Goal: Communication & Community: Answer question/provide support

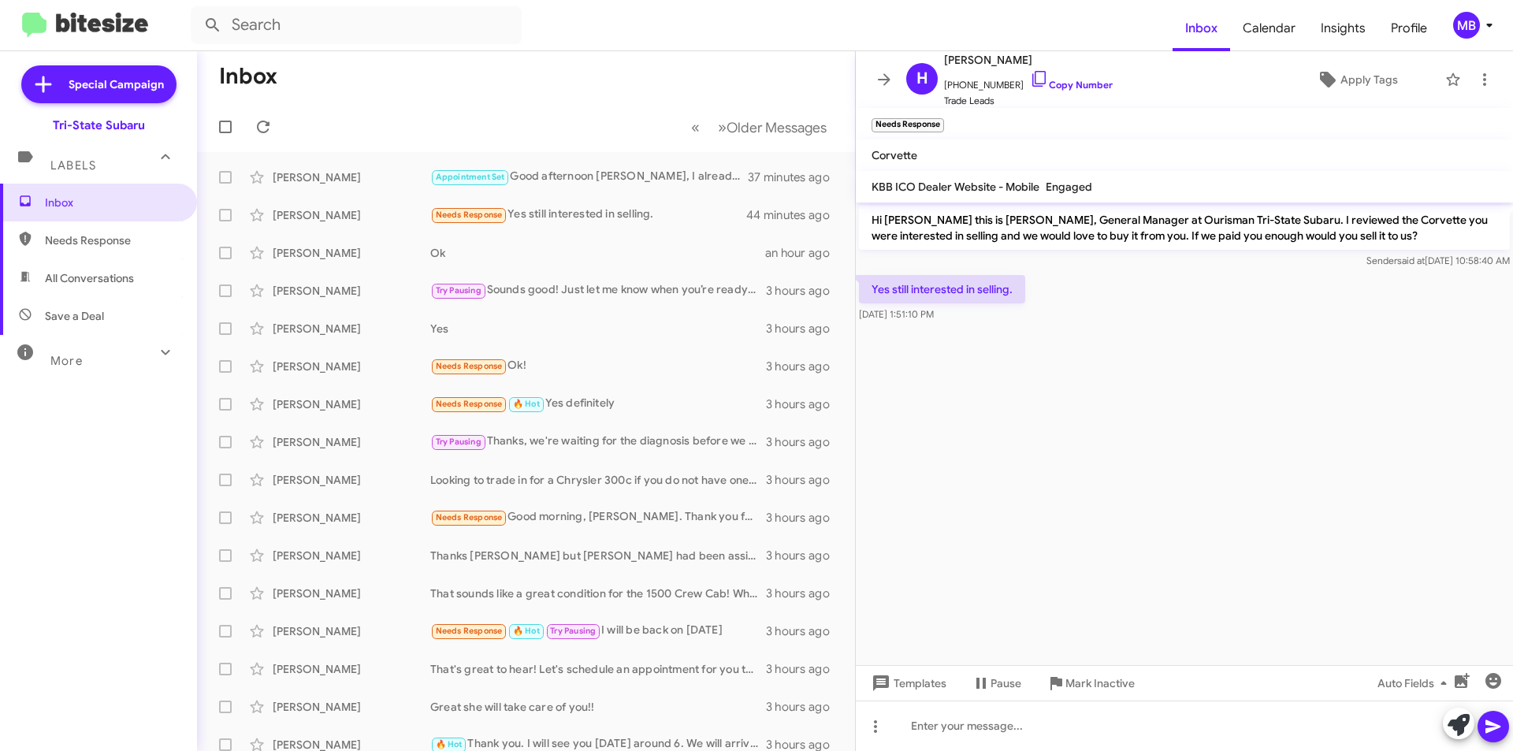
click at [97, 169] on div "Labels" at bounding box center [83, 158] width 140 height 29
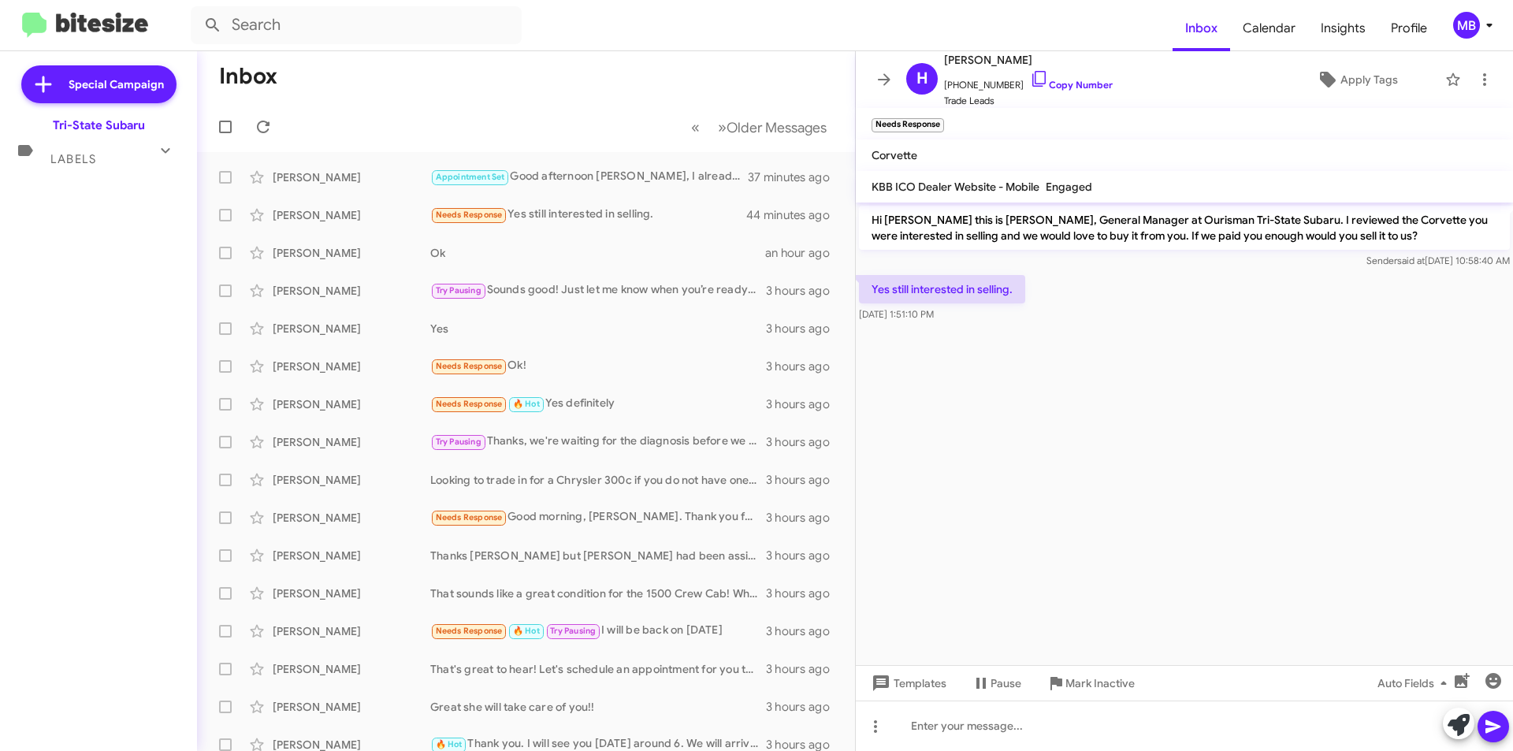
click at [148, 180] on div "Special Campaign Tri-State Subaru Labels Inbox Needs Response All Conversations…" at bounding box center [98, 397] width 197 height 693
click at [269, 122] on icon at bounding box center [263, 127] width 13 height 13
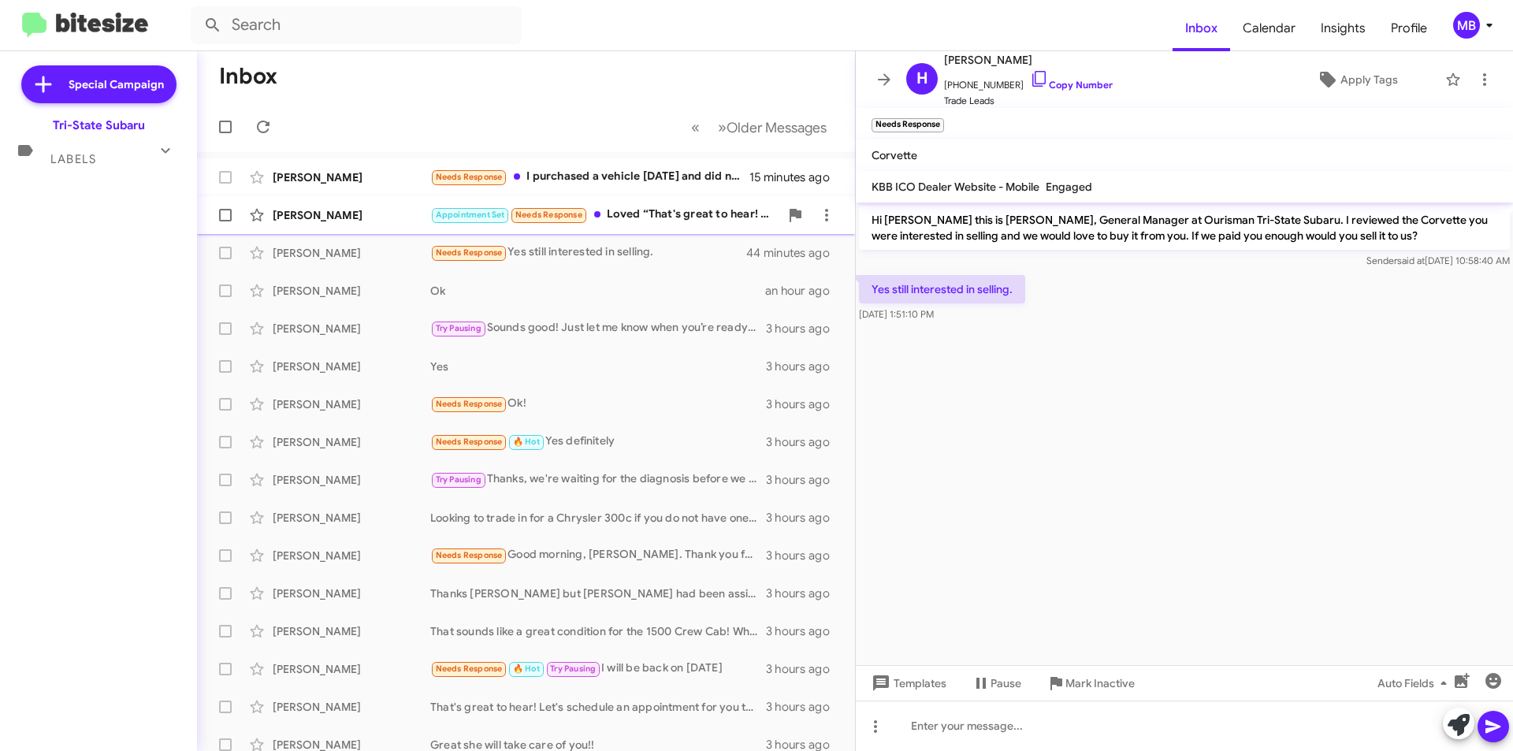
click at [385, 219] on div "[PERSON_NAME]" at bounding box center [352, 215] width 158 height 16
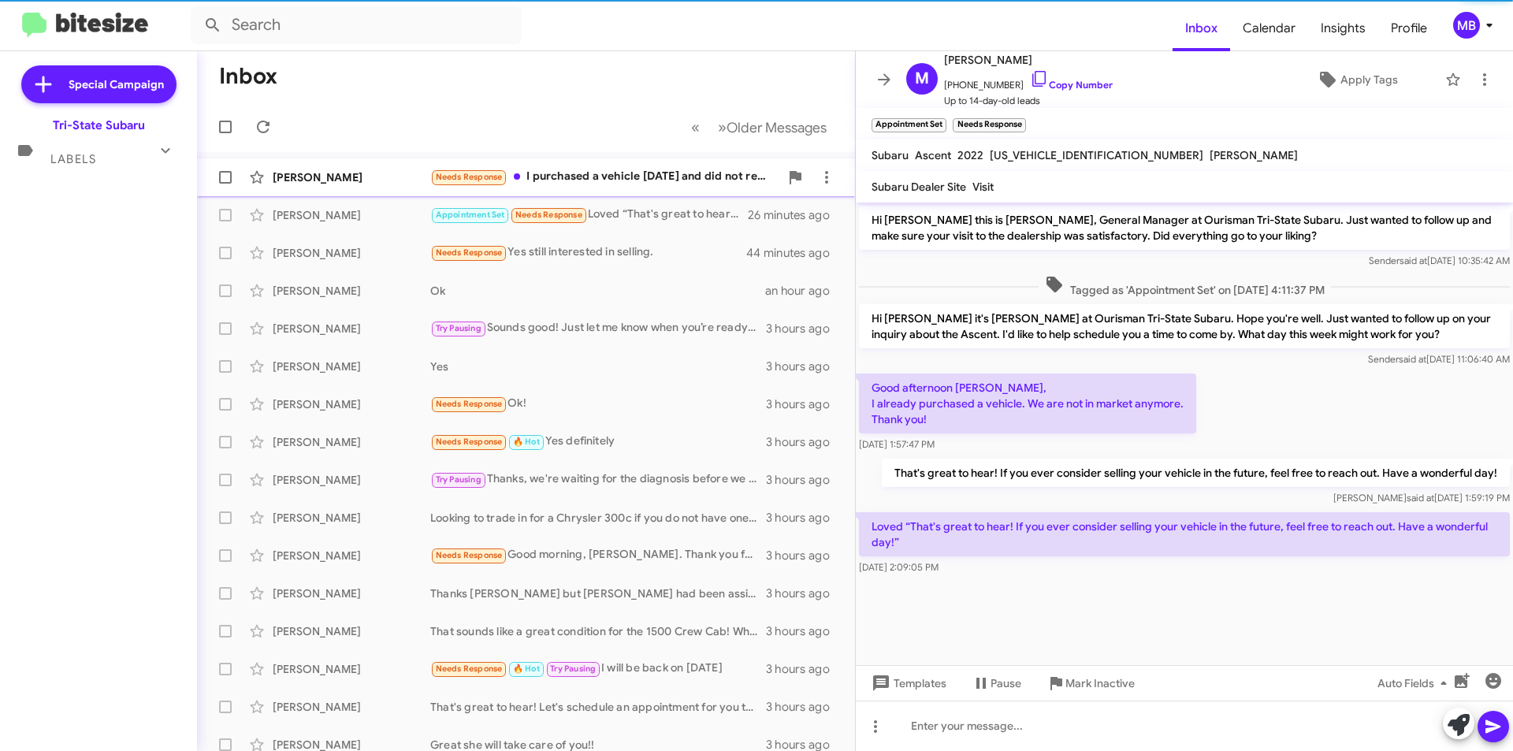
click at [618, 180] on div "Needs Response I purchased a vehicle [DATE] and did not receive my thumb drive-…" at bounding box center [604, 177] width 349 height 18
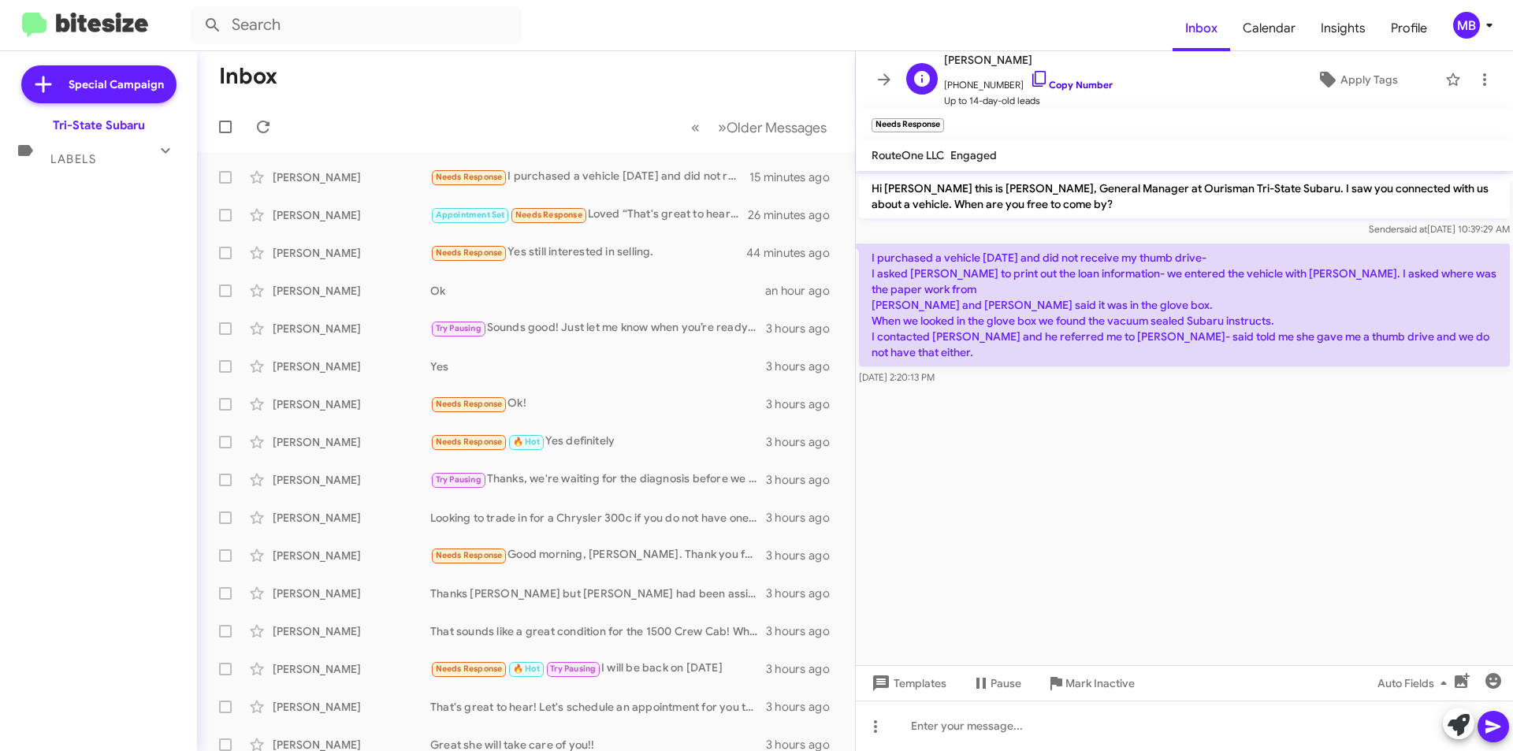
click at [1084, 85] on link "Copy Number" at bounding box center [1071, 85] width 83 height 12
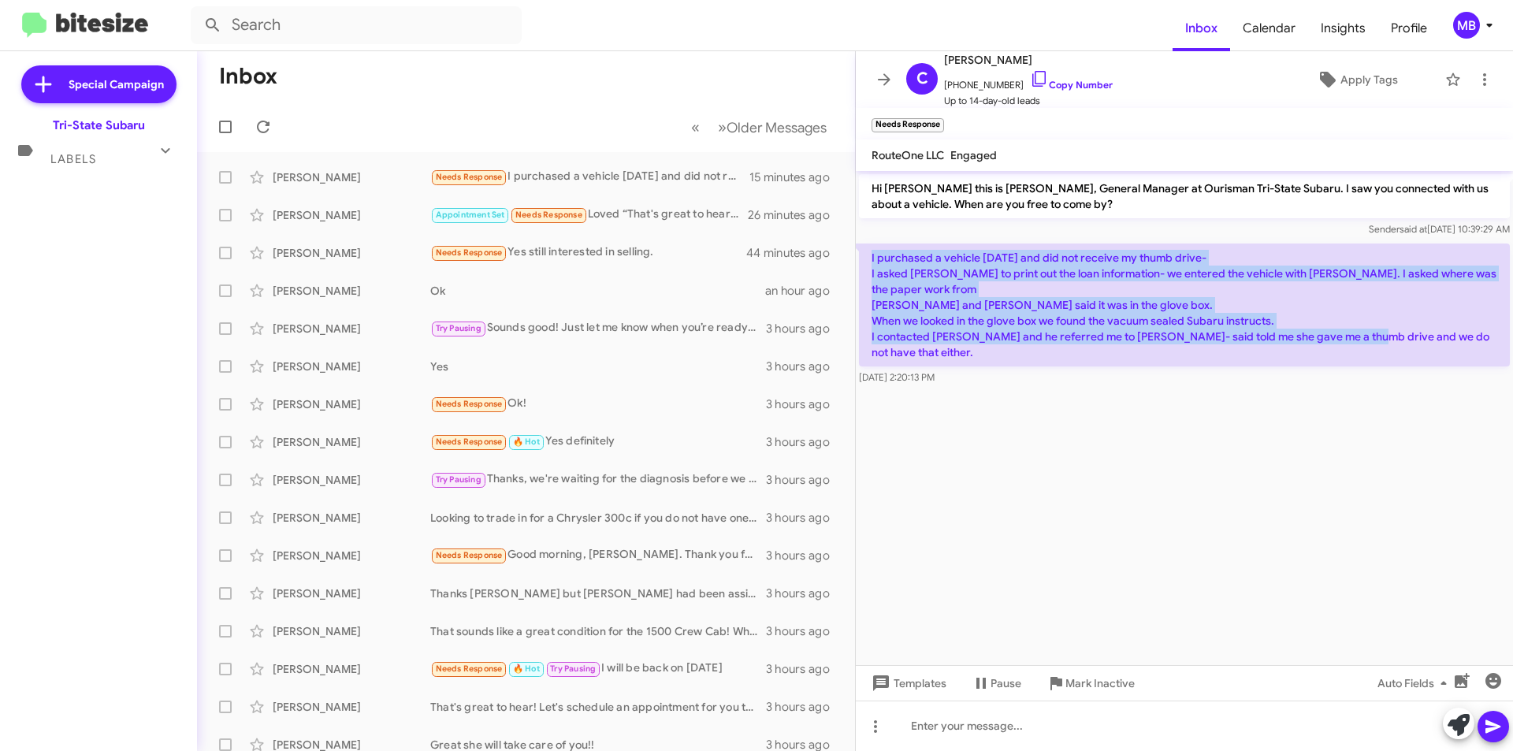
drag, startPoint x: 1501, startPoint y: 337, endPoint x: 868, endPoint y: 256, distance: 638.8
click at [868, 256] on p "I purchased a vehicle [DATE] and did not receive my thumb drive- I asked [PERSO…" at bounding box center [1184, 305] width 651 height 123
copy p "I purchased a vehicle [DATE] and did not receive my thumb drive- I asked [PERSO…"
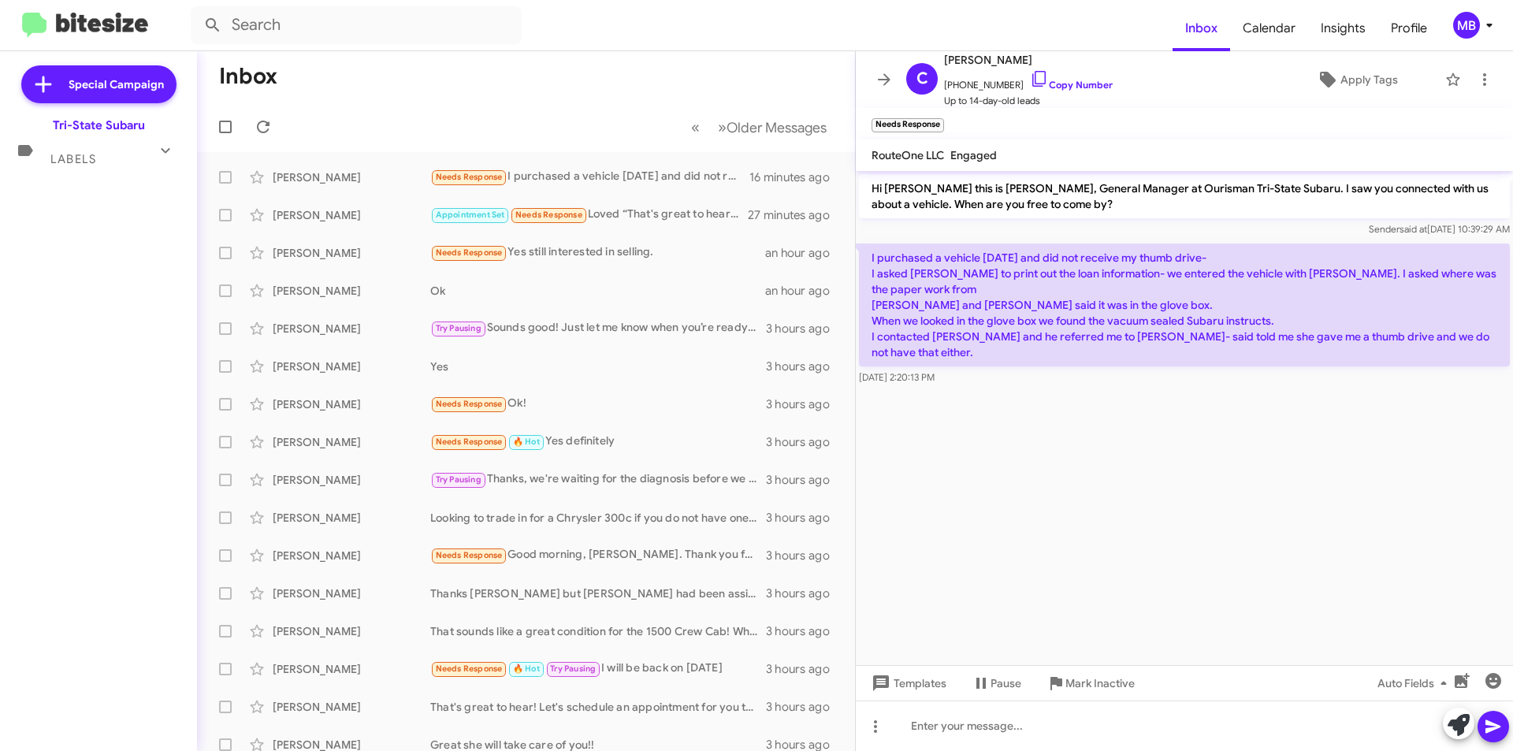
drag, startPoint x: 926, startPoint y: 318, endPoint x: 901, endPoint y: 360, distance: 48.8
click at [890, 385] on cdk-virtual-scroll-viewport "Hi [PERSON_NAME] this is [PERSON_NAME], General Manager at Ourisman Tri-State S…" at bounding box center [1184, 418] width 657 height 494
click at [165, 133] on mat-nav-list "Special Campaign Tri-State Subaru Labels Inbox Needs Response All Conversations…" at bounding box center [98, 111] width 197 height 120
drag, startPoint x: 936, startPoint y: 54, endPoint x: 1320, endPoint y: 318, distance: 465.8
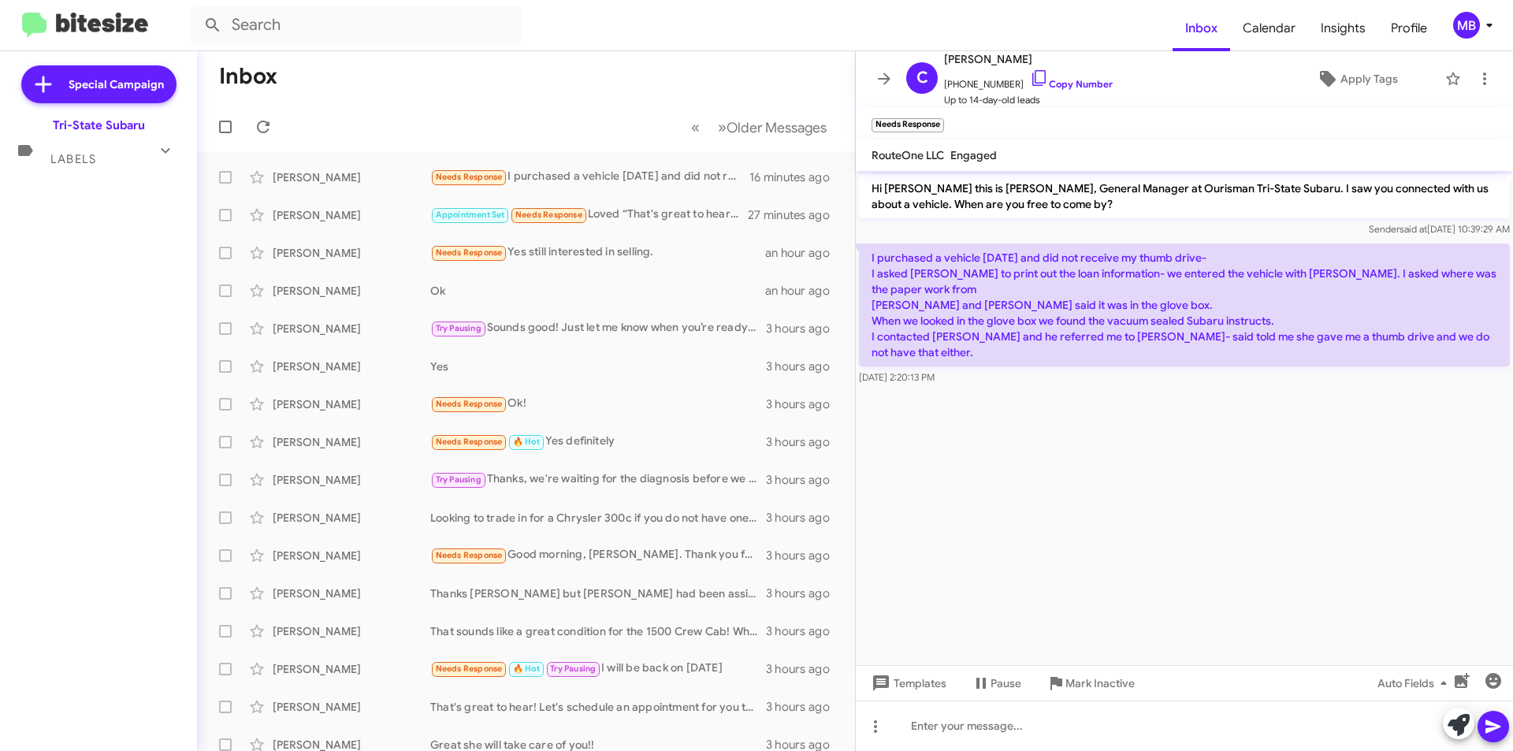
click at [1319, 368] on div "C [PERSON_NAME] [PHONE_NUMBER] Copy Number Up to 14-day-old leads Apply Tags Ne…" at bounding box center [1184, 401] width 657 height 700
click at [1099, 590] on cdk-virtual-scroll-viewport "Hi [PERSON_NAME] this is [PERSON_NAME], General Manager at Ourisman Tri-State S…" at bounding box center [1184, 418] width 657 height 494
click at [91, 160] on span "Labels" at bounding box center [73, 159] width 46 height 14
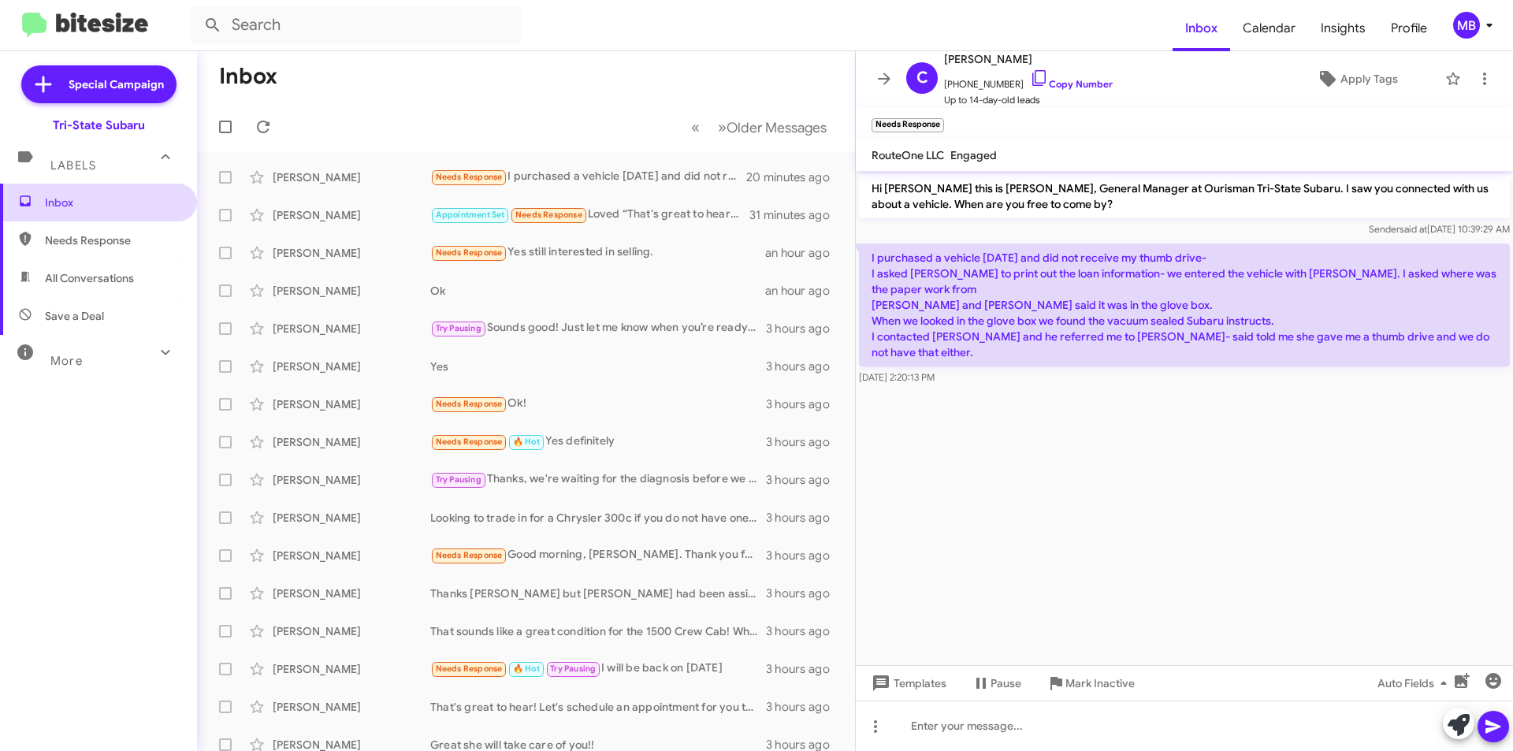
click at [121, 195] on span "Inbox" at bounding box center [112, 203] width 134 height 16
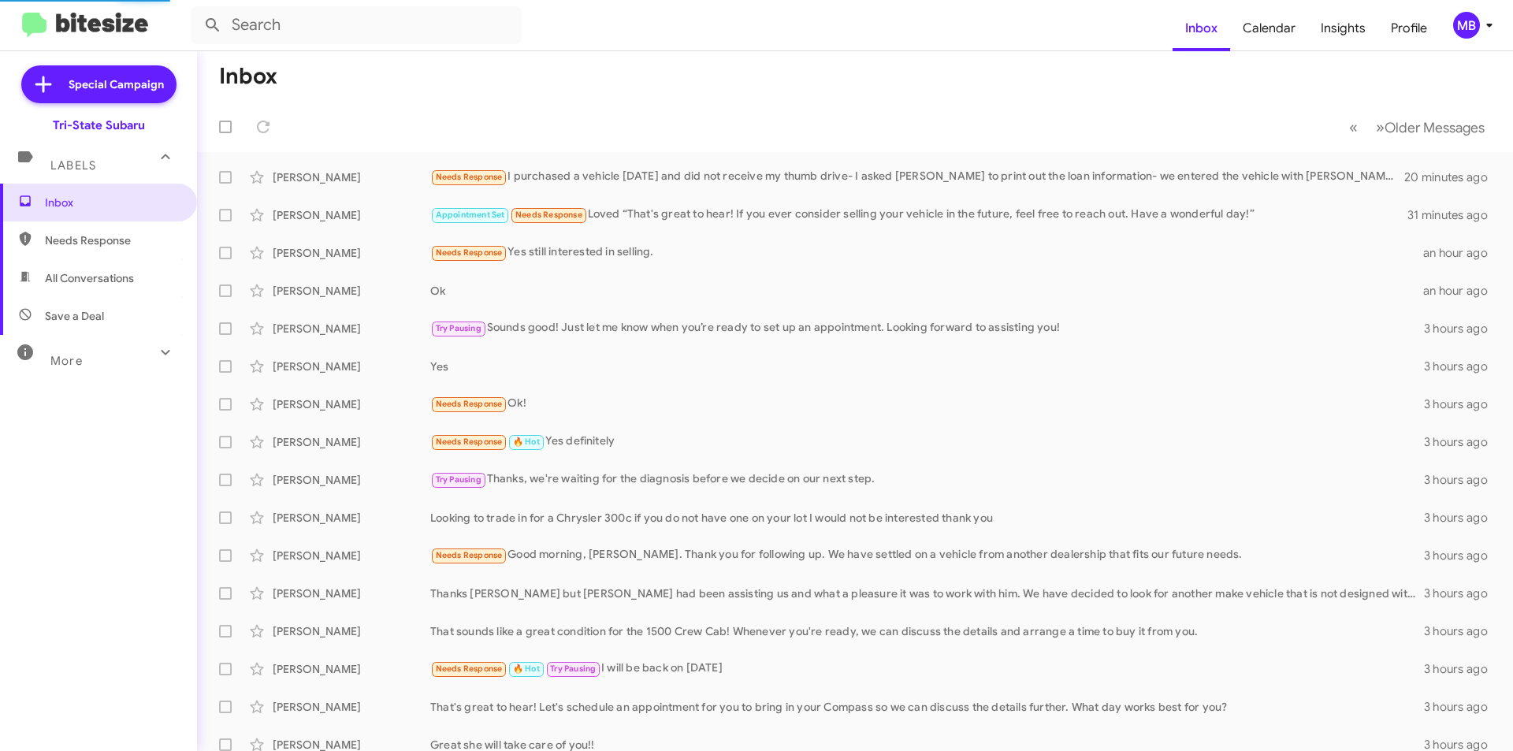
click at [154, 237] on span "Needs Response" at bounding box center [112, 240] width 134 height 16
type input "in:needs-response"
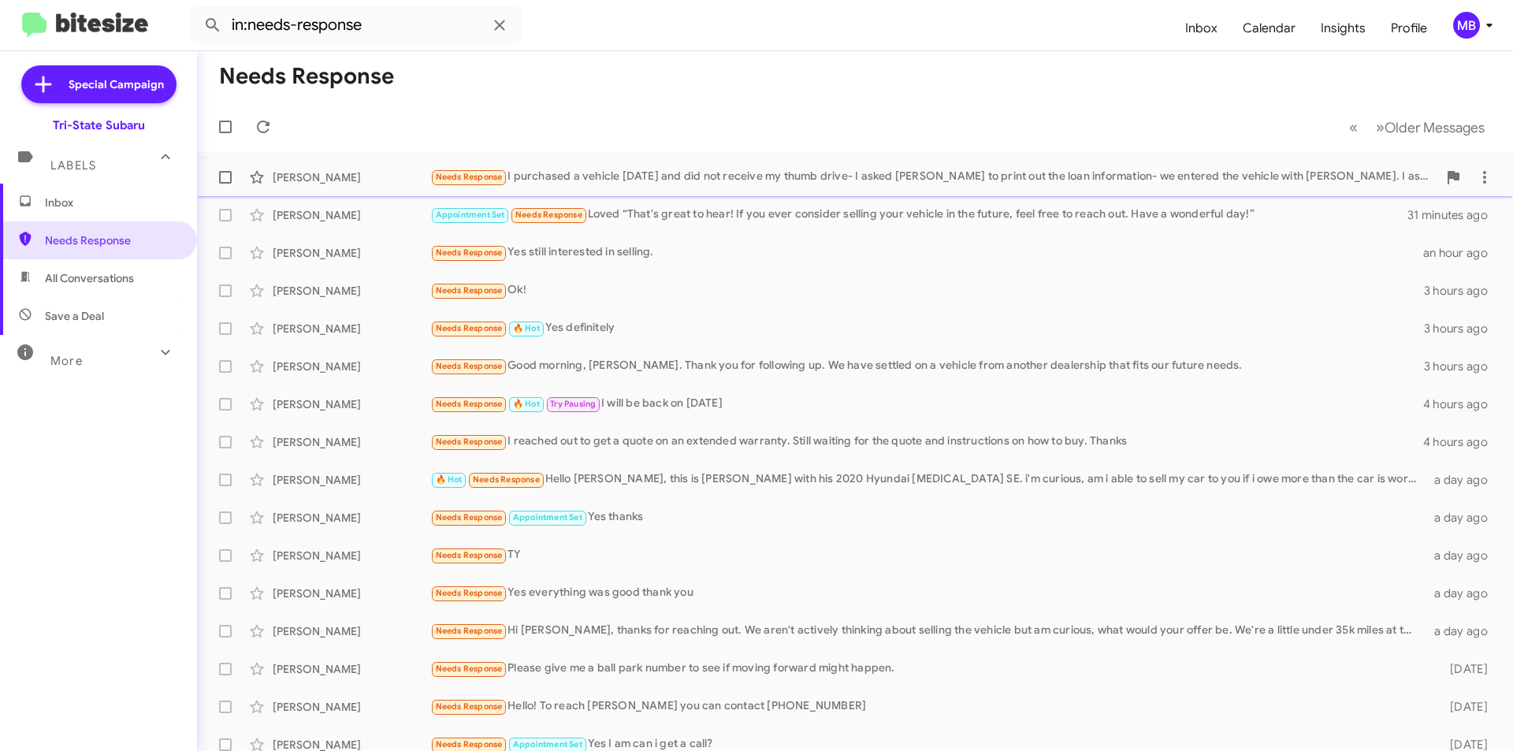
click at [578, 180] on div "Needs Response I purchased a vehicle [DATE] and did not receive my thumb drive-…" at bounding box center [933, 177] width 1007 height 18
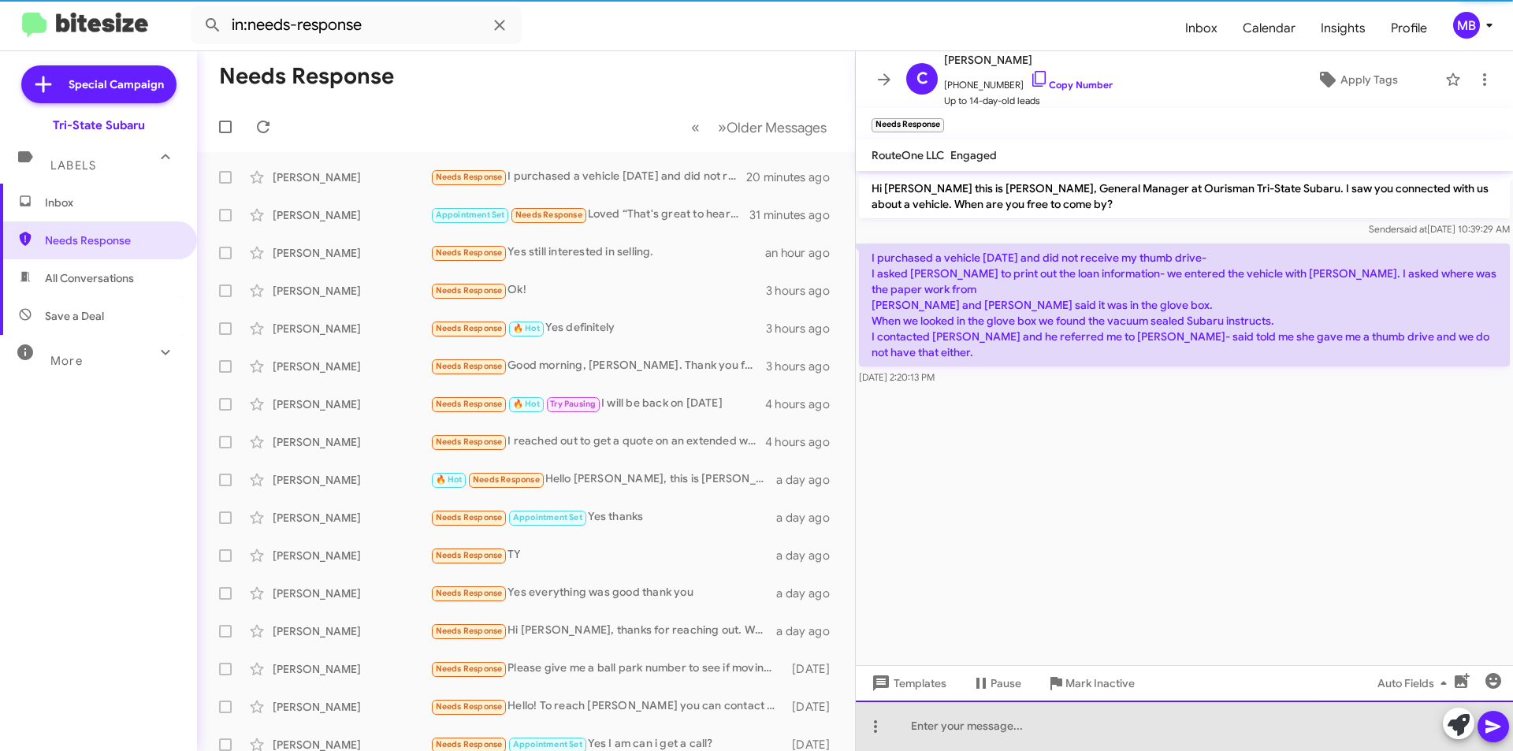
click at [1015, 727] on div at bounding box center [1184, 726] width 657 height 50
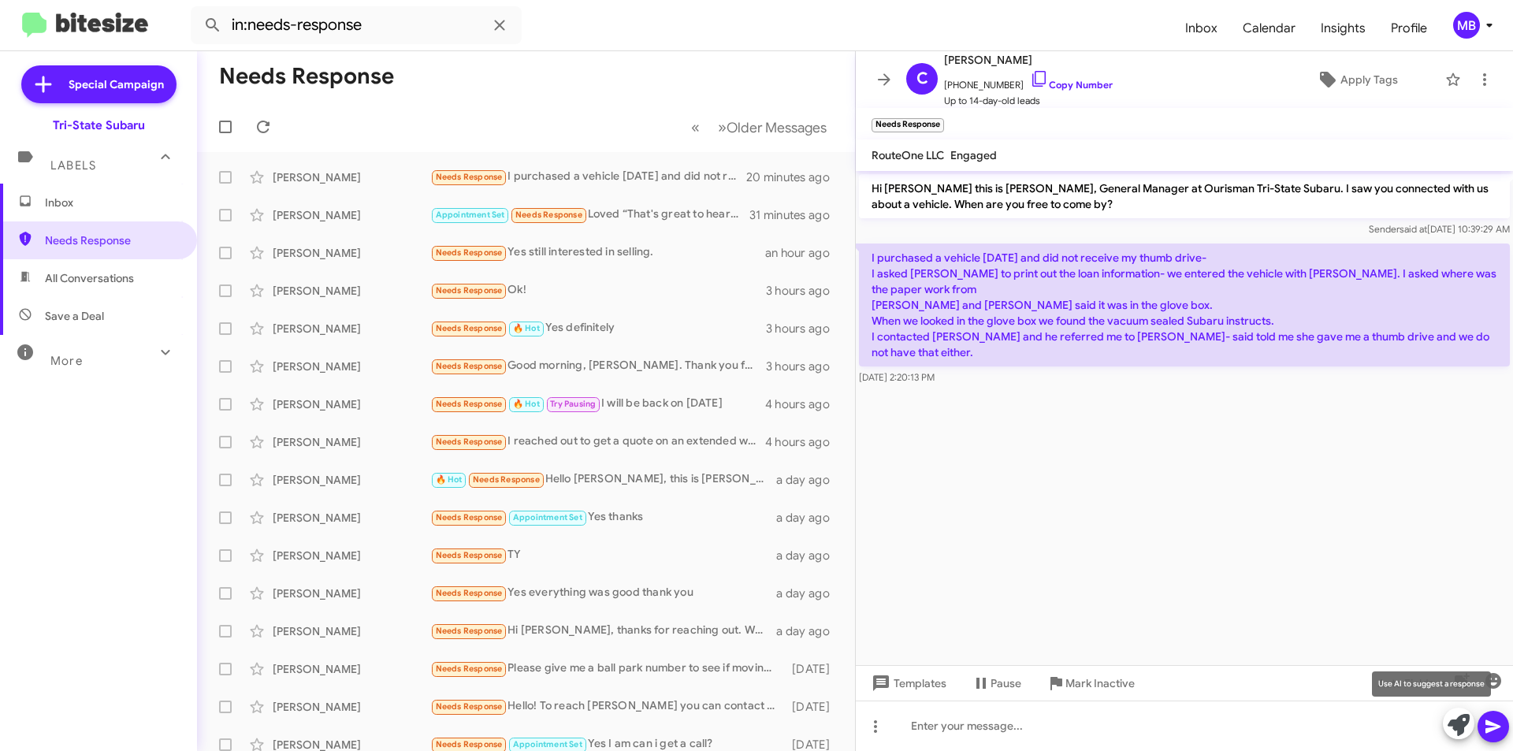
click at [1456, 719] on icon at bounding box center [1459, 725] width 22 height 22
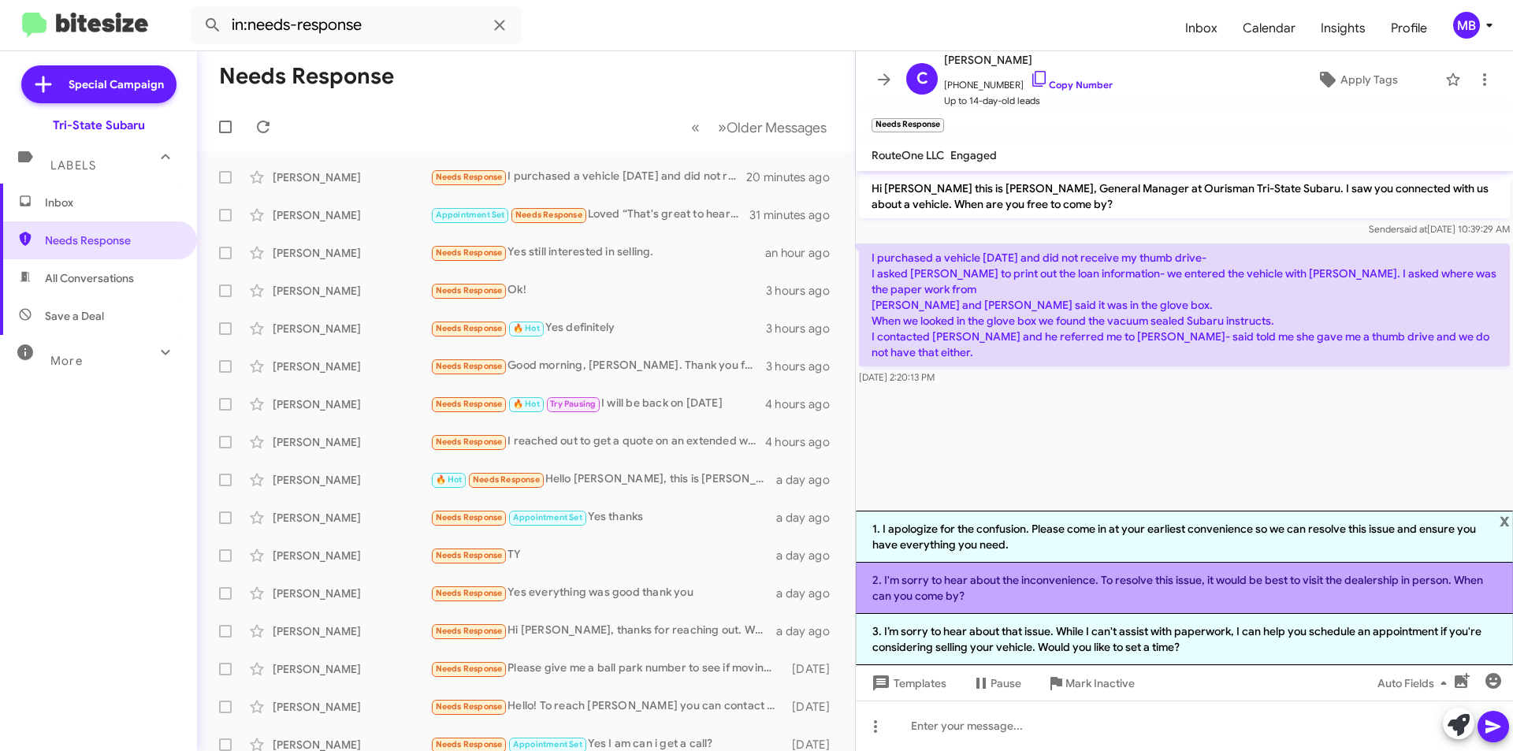
click at [957, 597] on li "2. I'm sorry to hear about the inconvenience. To resolve this issue, it would b…" at bounding box center [1184, 588] width 657 height 51
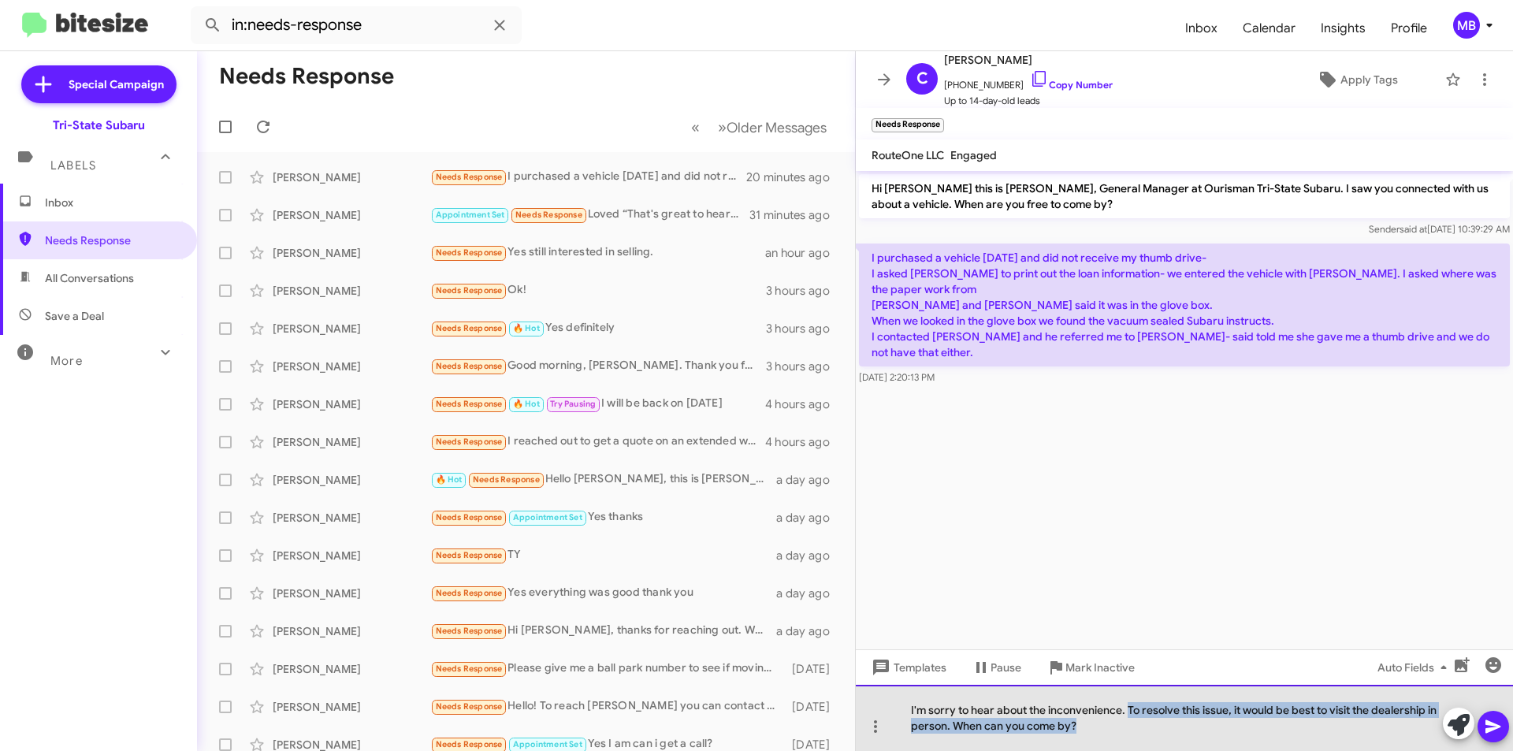
drag, startPoint x: 1084, startPoint y: 727, endPoint x: 1131, endPoint y: 710, distance: 50.1
click at [1131, 710] on div "I'm sorry to hear about the inconvenience. To resolve this issue, it would be b…" at bounding box center [1184, 718] width 657 height 66
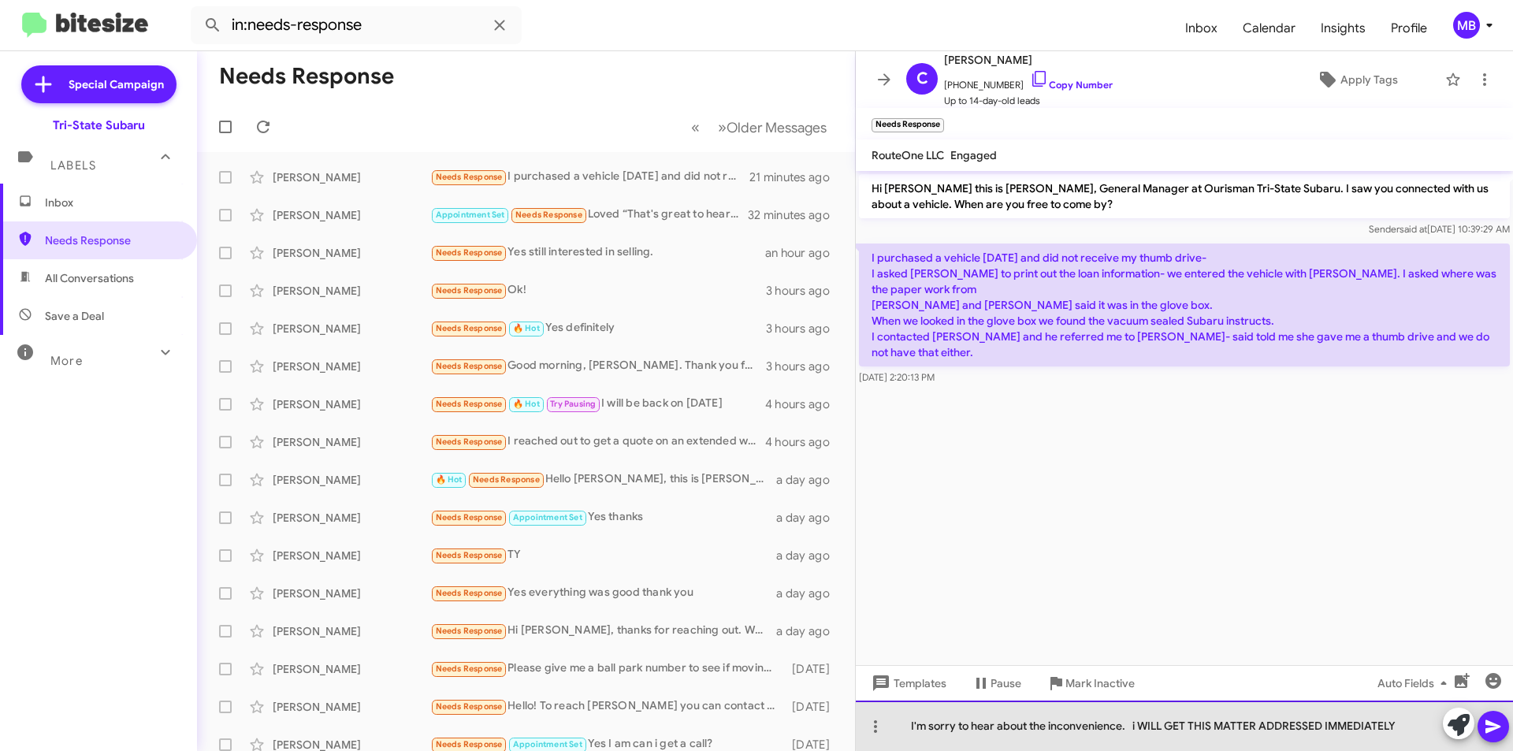
drag, startPoint x: 1401, startPoint y: 720, endPoint x: 1132, endPoint y: 727, distance: 268.8
click at [1132, 727] on div "I'm sorry to hear about the inconvenience. i WILL GET THIS MATTER ADDRESSED IMM…" at bounding box center [1184, 726] width 657 height 50
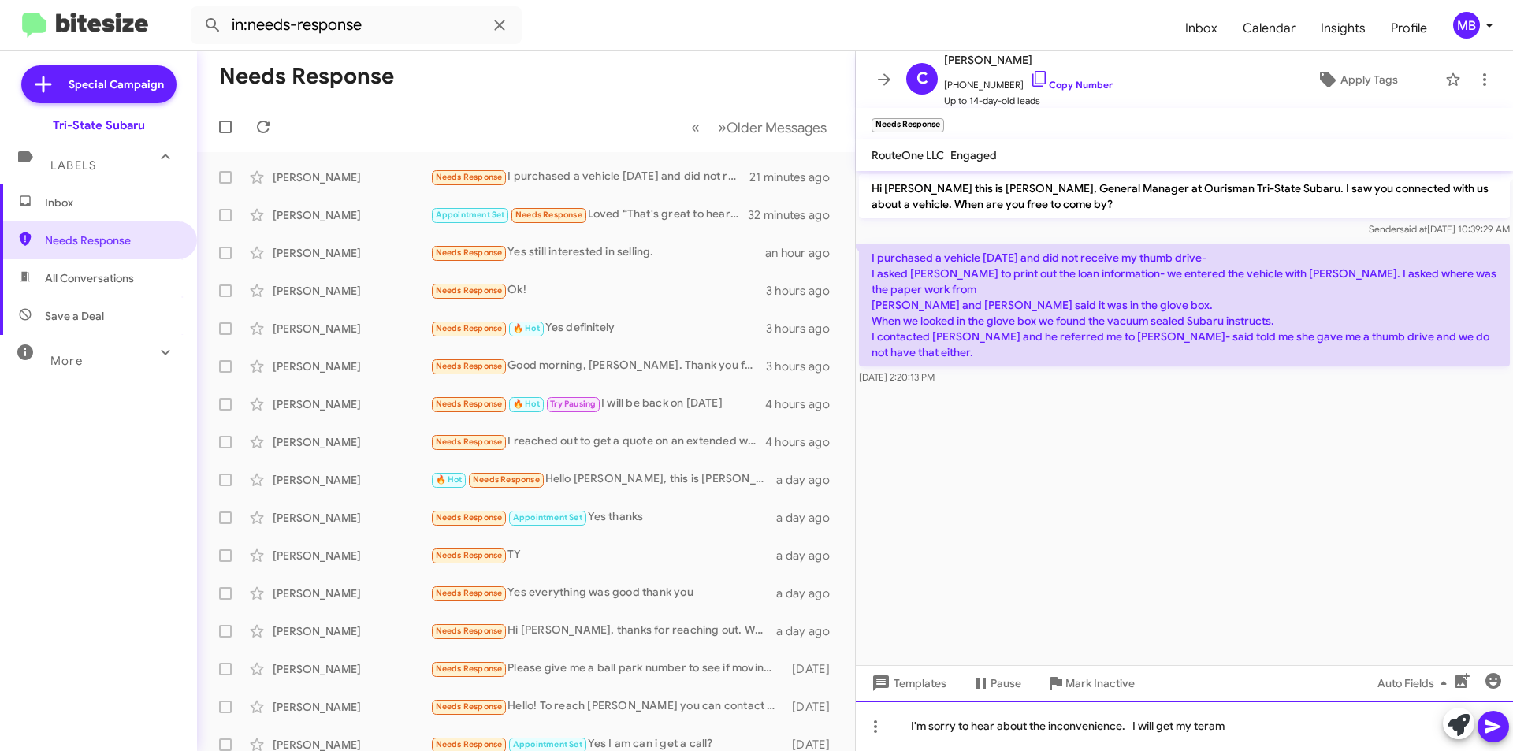
click at [1211, 723] on div "I'm sorry to hear about the inconvenience. I will get my teram" at bounding box center [1184, 726] width 657 height 50
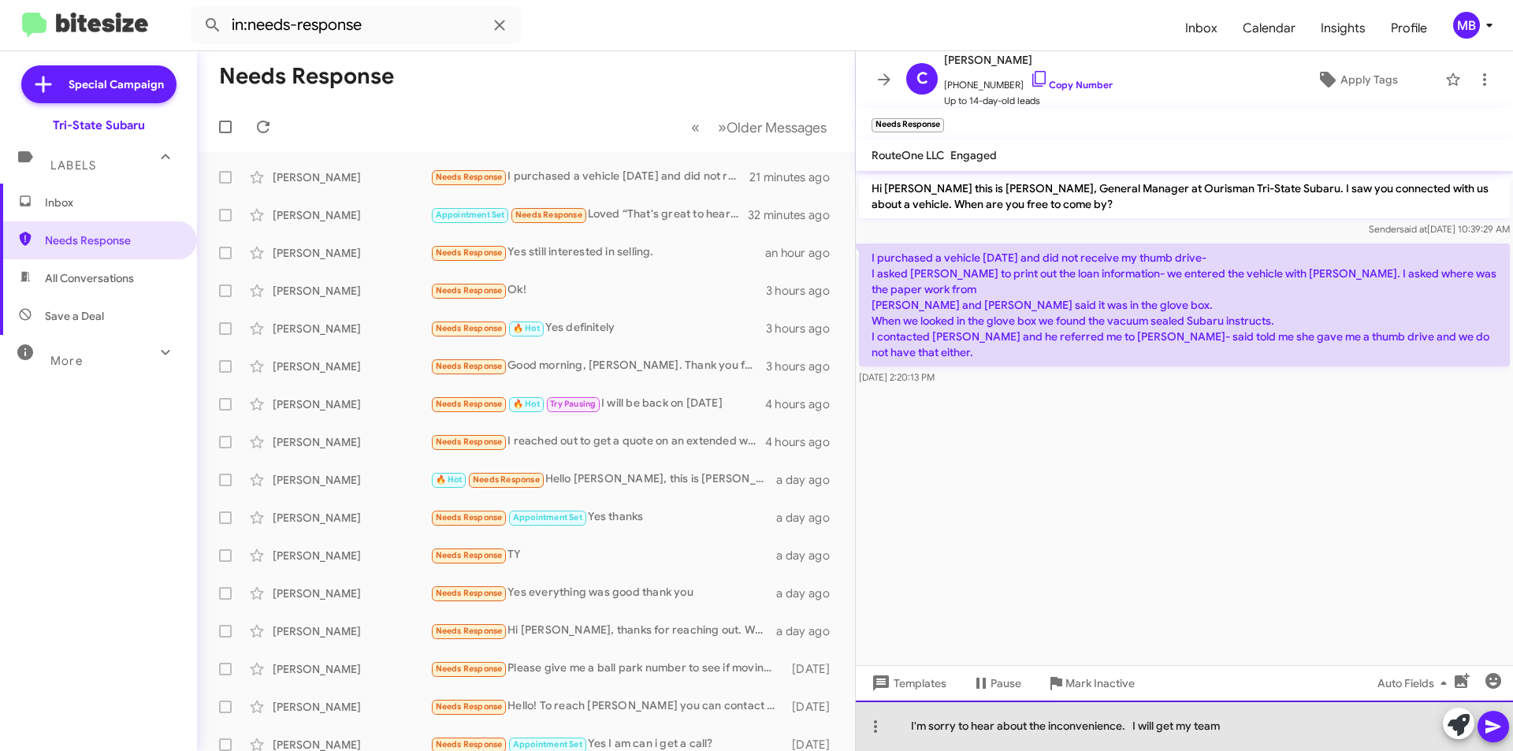
drag, startPoint x: 1235, startPoint y: 725, endPoint x: 1253, endPoint y: 725, distance: 18.1
click at [1236, 725] on div "I'm sorry to hear about the inconvenience. I will get my team" at bounding box center [1184, 726] width 657 height 50
click at [1370, 728] on div "I'm sorry to hear about the inconvenience. I will get my team to resolve this i…" at bounding box center [1184, 726] width 657 height 50
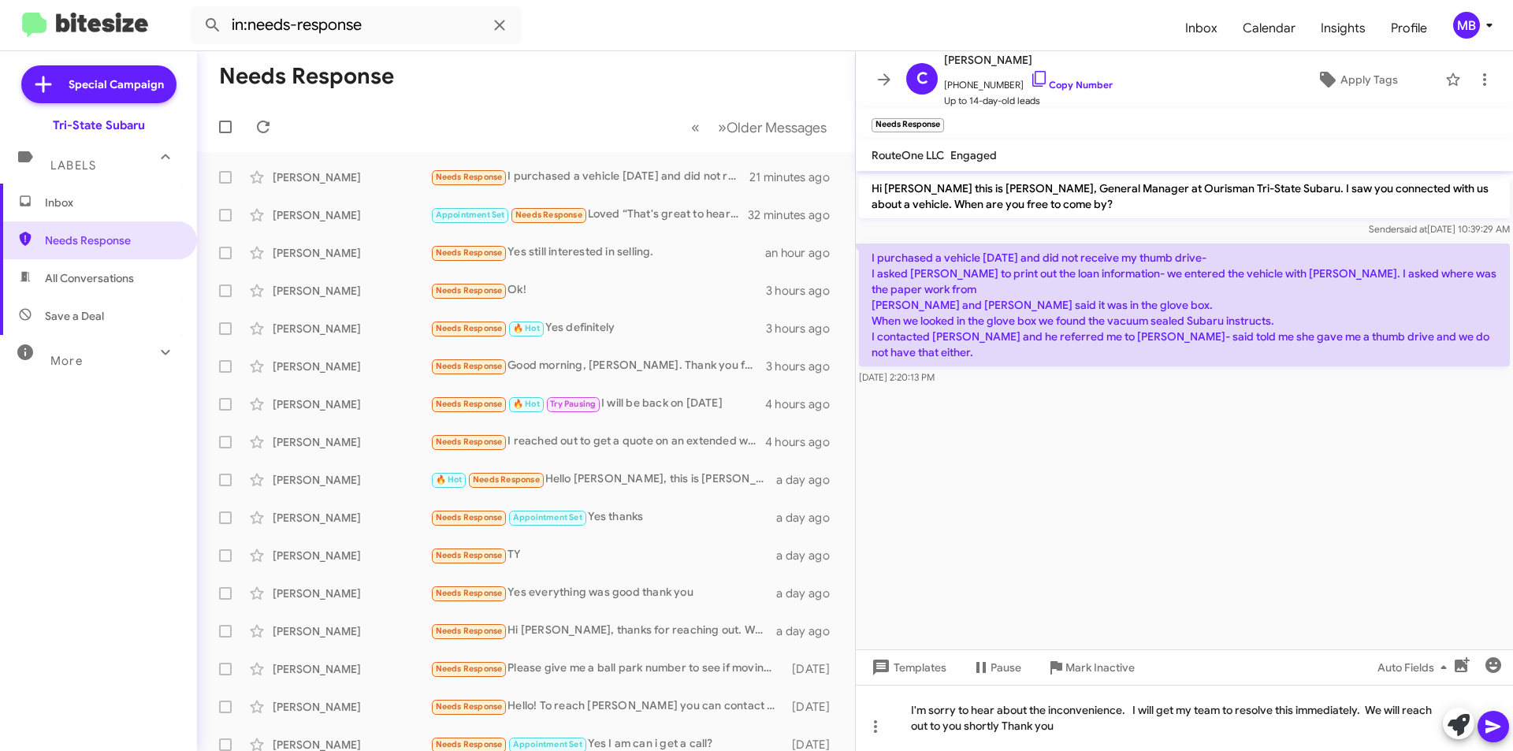
click at [1501, 727] on icon at bounding box center [1493, 726] width 19 height 19
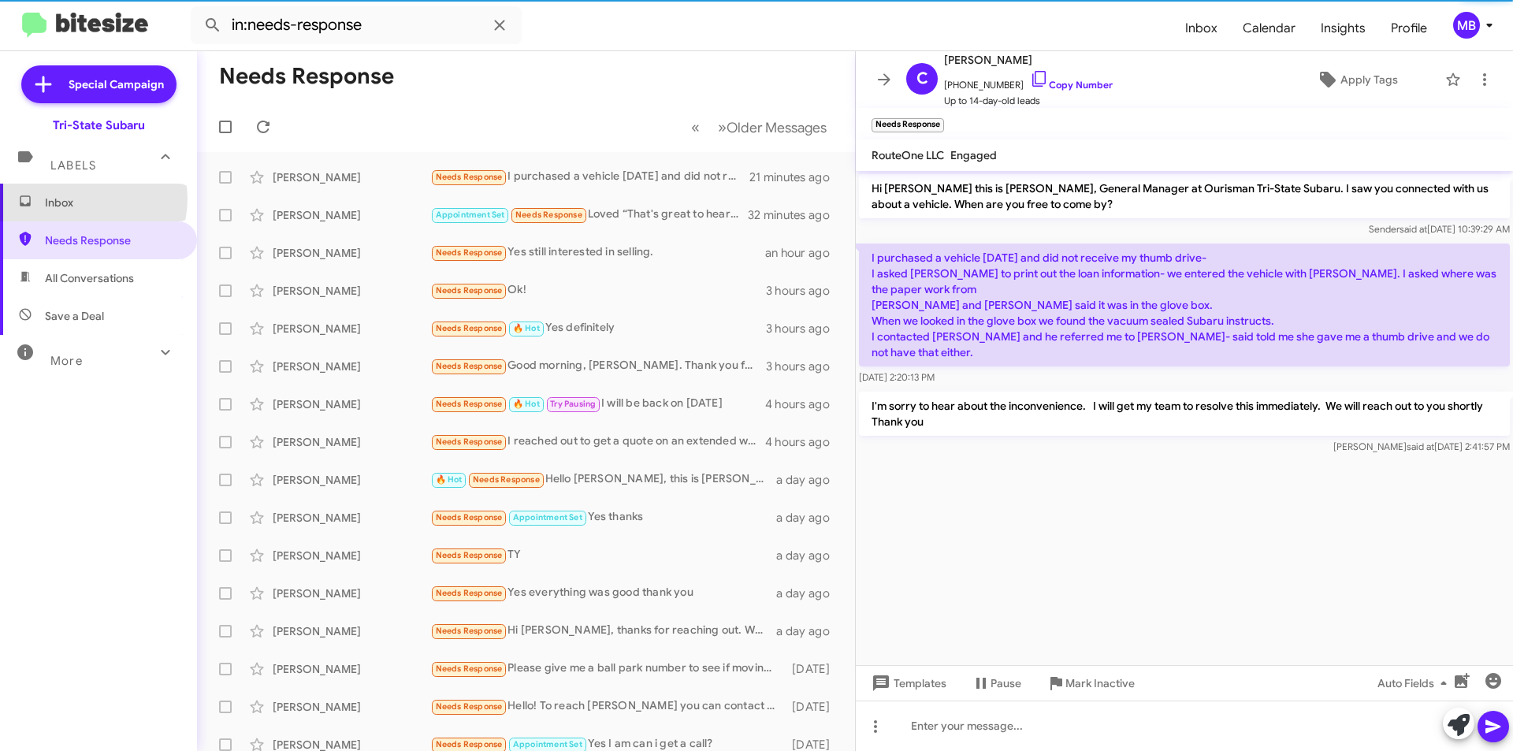
click at [89, 199] on span "Inbox" at bounding box center [112, 203] width 134 height 16
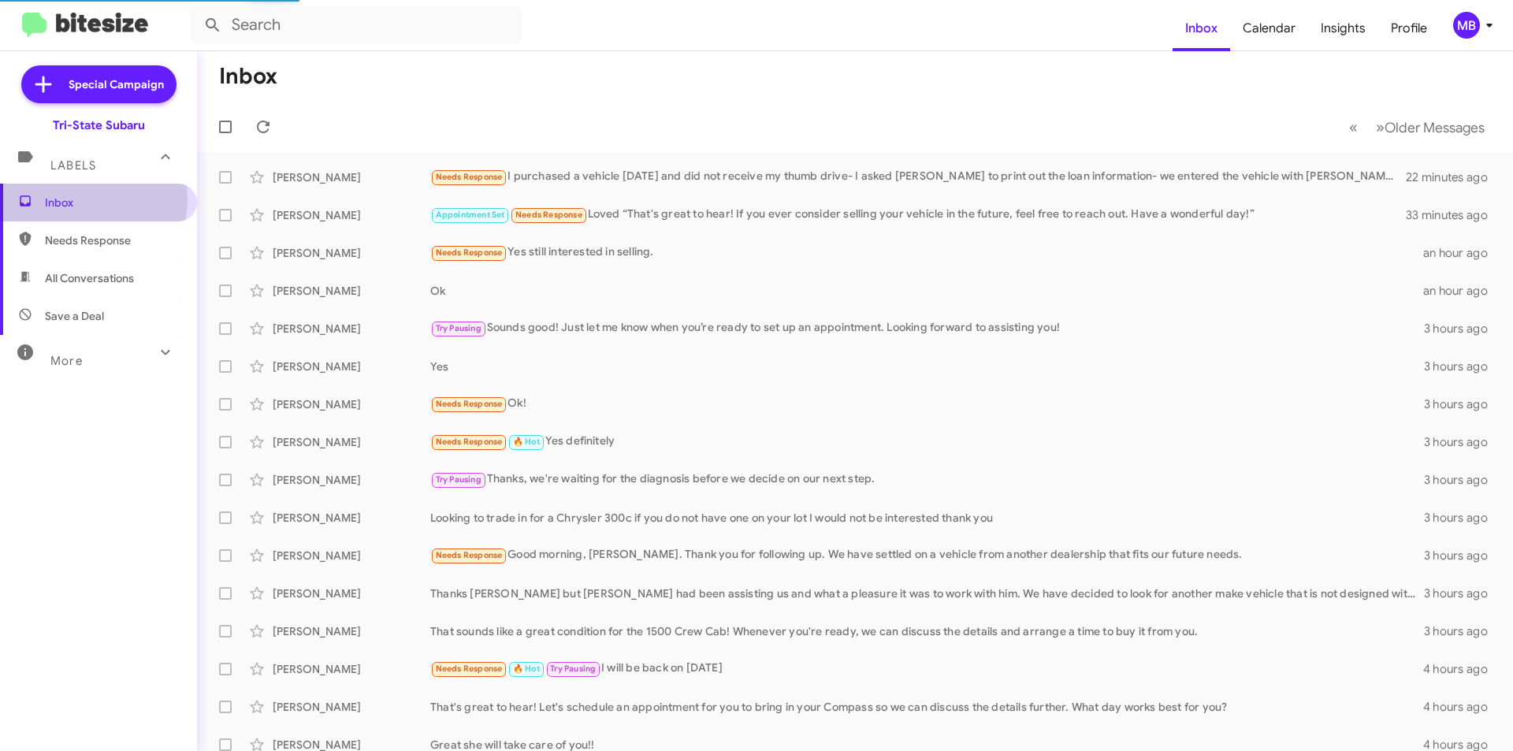
click at [89, 199] on span "Inbox" at bounding box center [112, 203] width 134 height 16
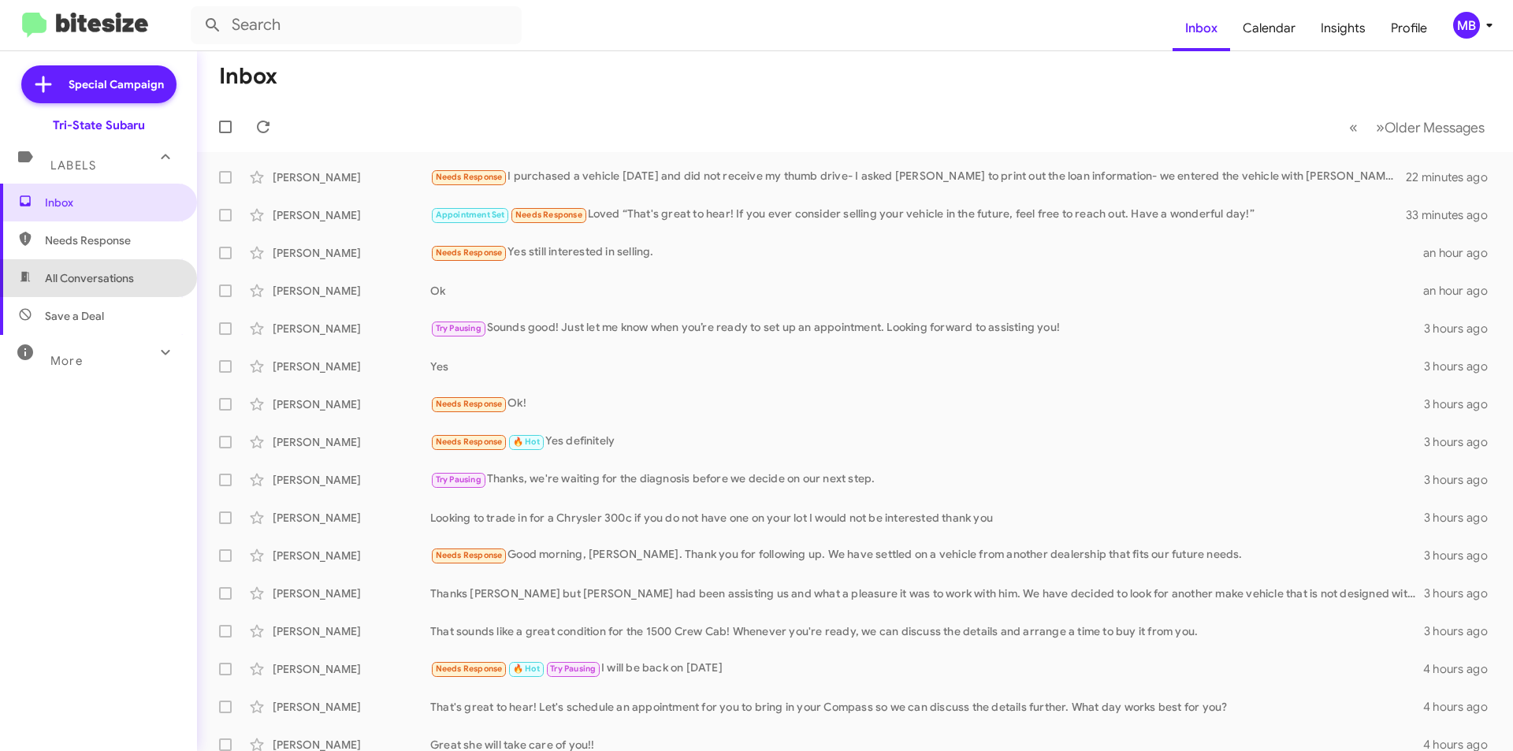
click at [143, 271] on span "All Conversations" at bounding box center [98, 278] width 197 height 38
type input "in:all-conversations"
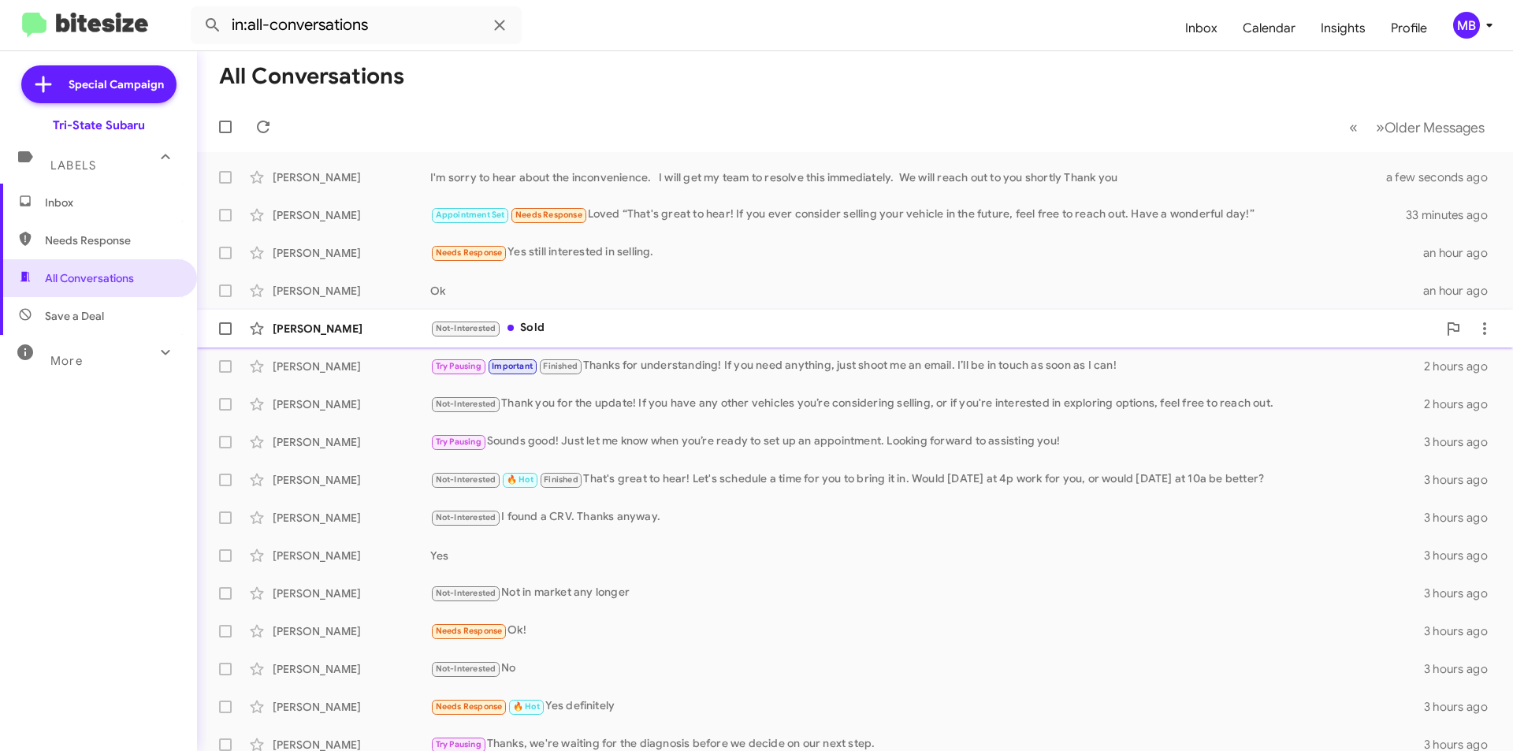
click at [357, 327] on div "[PERSON_NAME]" at bounding box center [352, 329] width 158 height 16
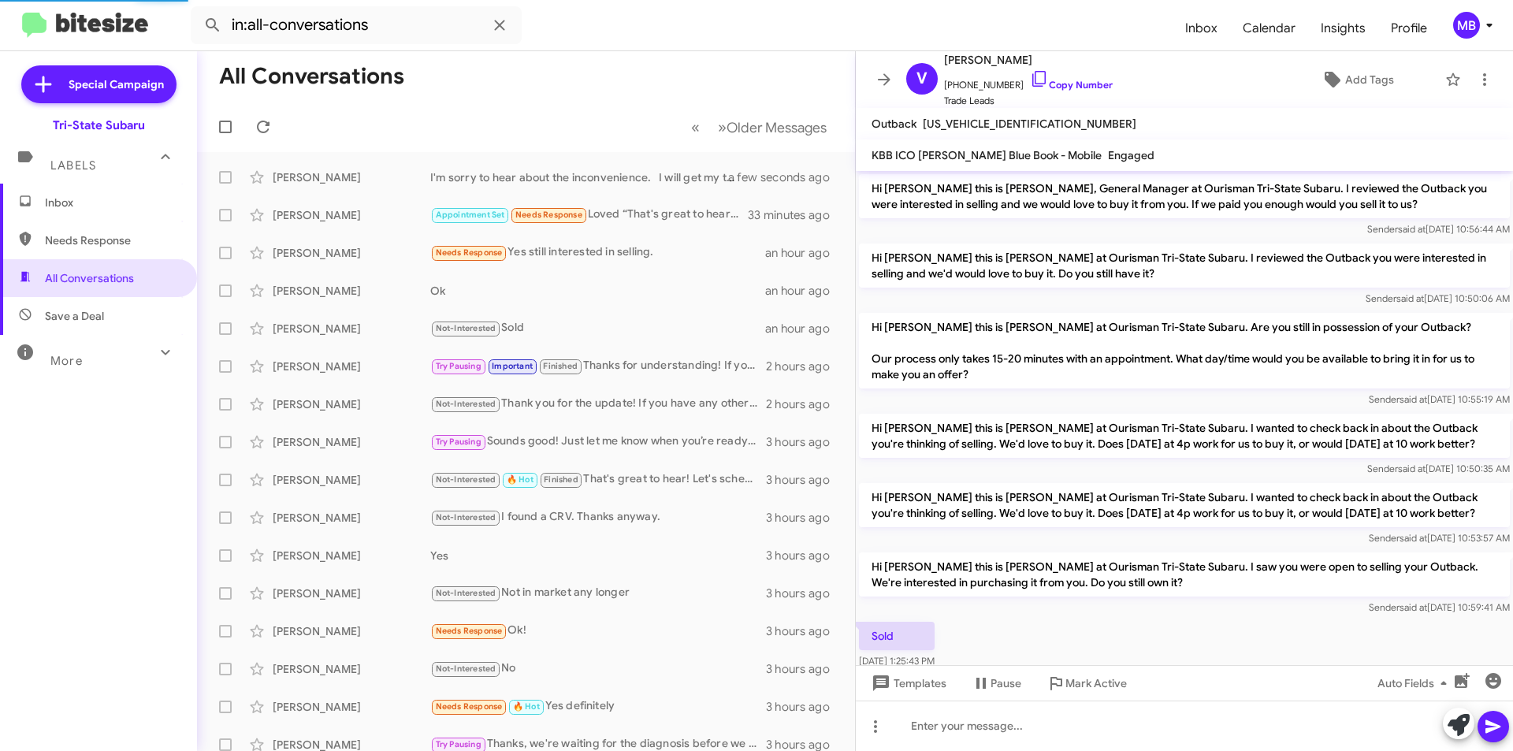
scroll to position [5, 0]
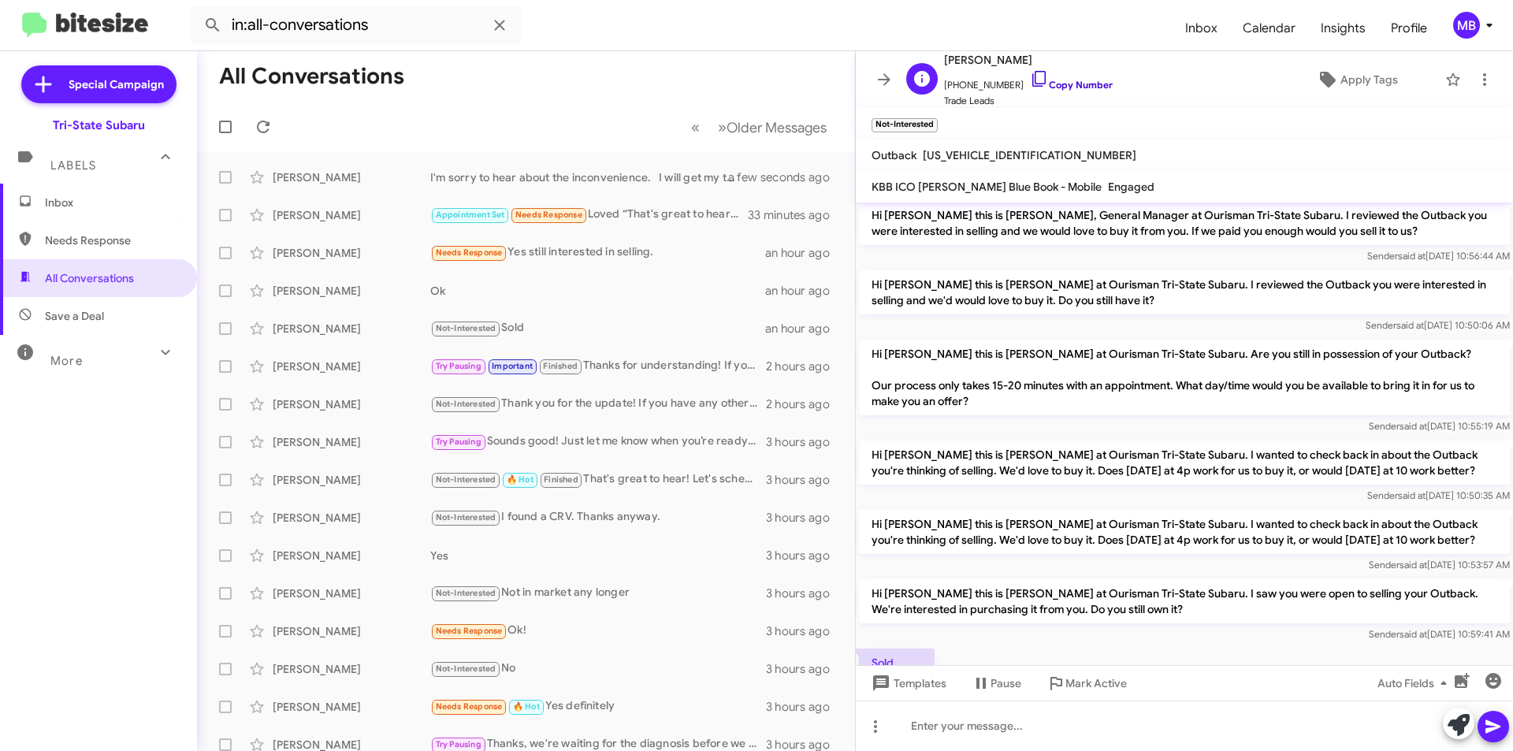
click at [1079, 82] on link "Copy Number" at bounding box center [1071, 85] width 83 height 12
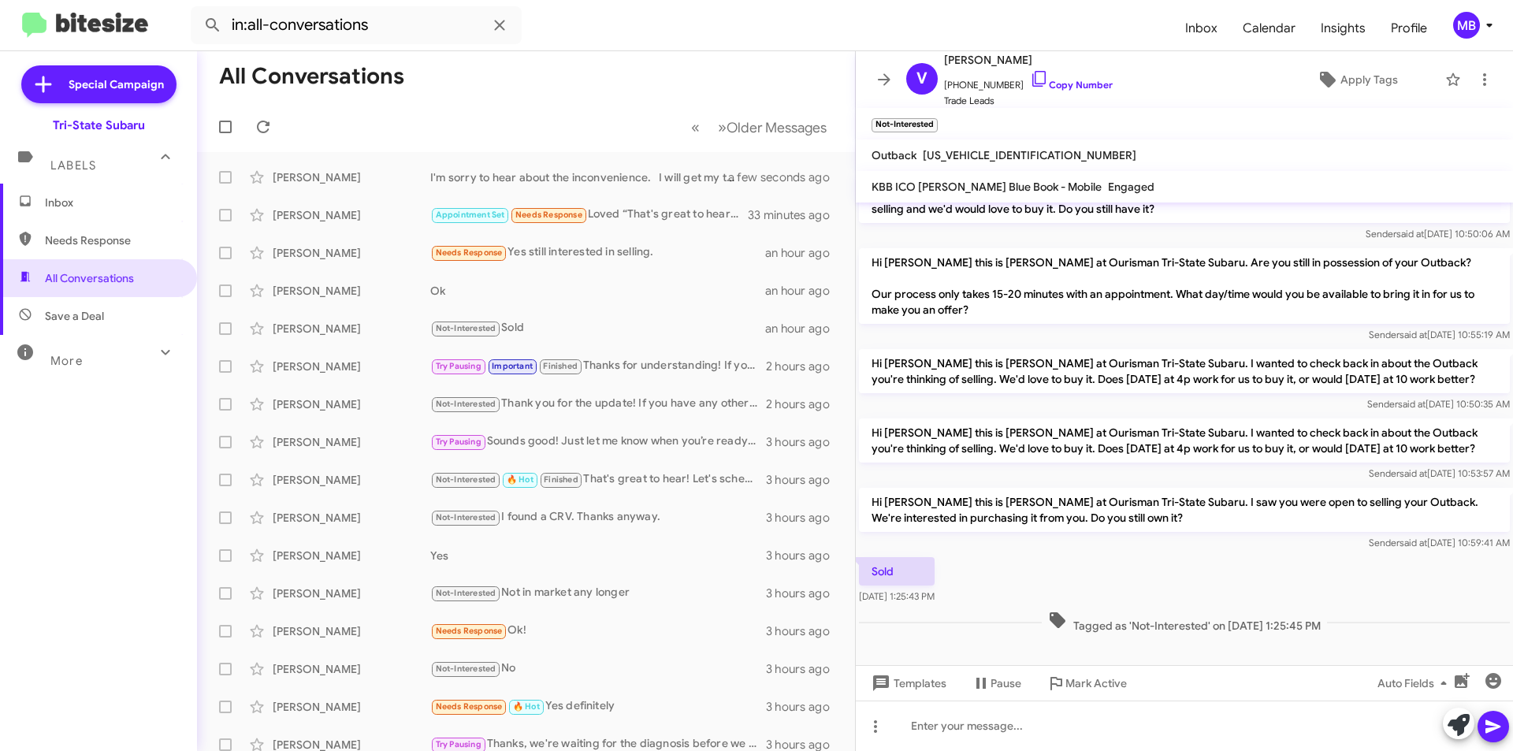
scroll to position [99, 0]
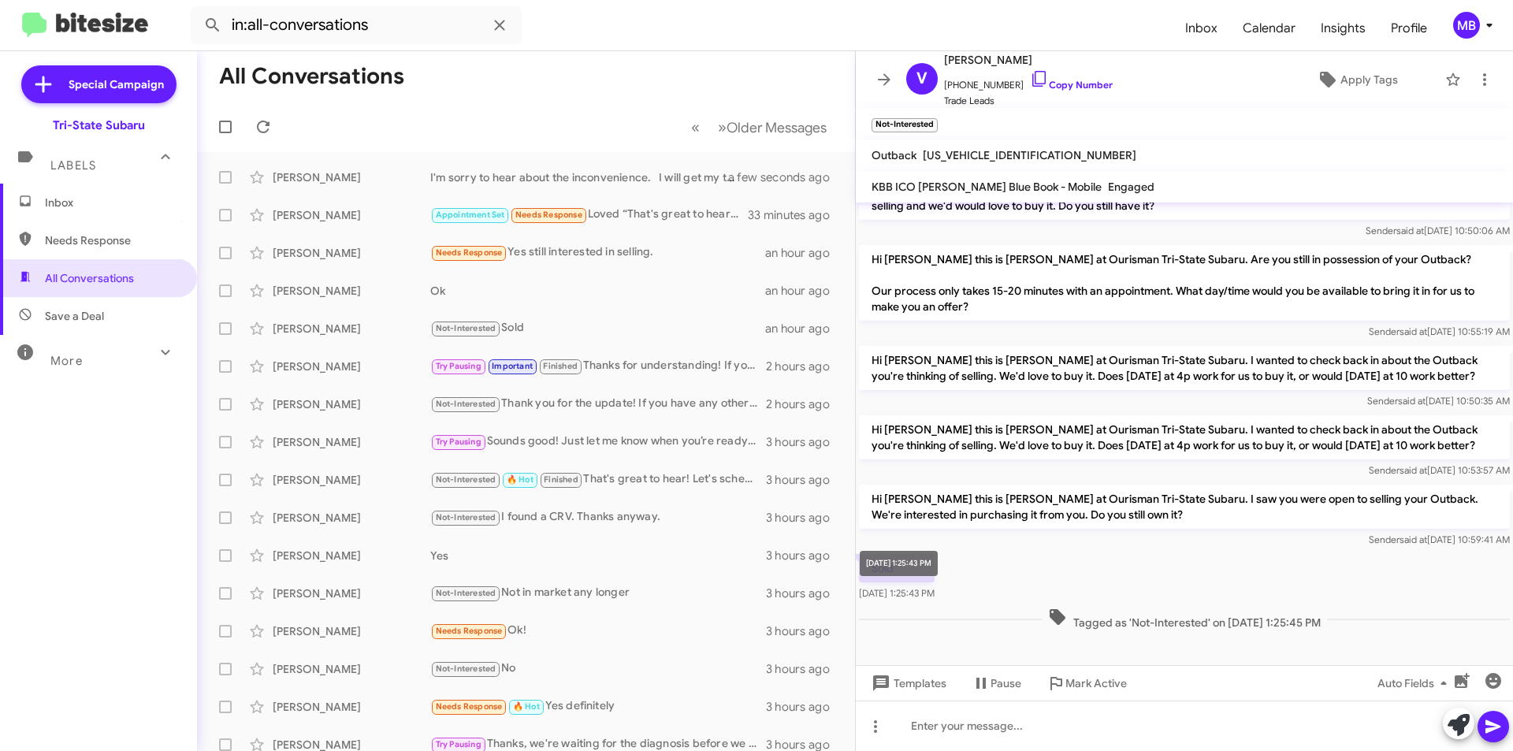
drag, startPoint x: 1333, startPoint y: 625, endPoint x: 926, endPoint y: 569, distance: 410.5
click at [926, 569] on body "in:all-conversations Inbox Calendar Insights Profile MB Special Campaign Tri-St…" at bounding box center [756, 375] width 1513 height 751
click at [70, 202] on span "Inbox" at bounding box center [112, 203] width 134 height 16
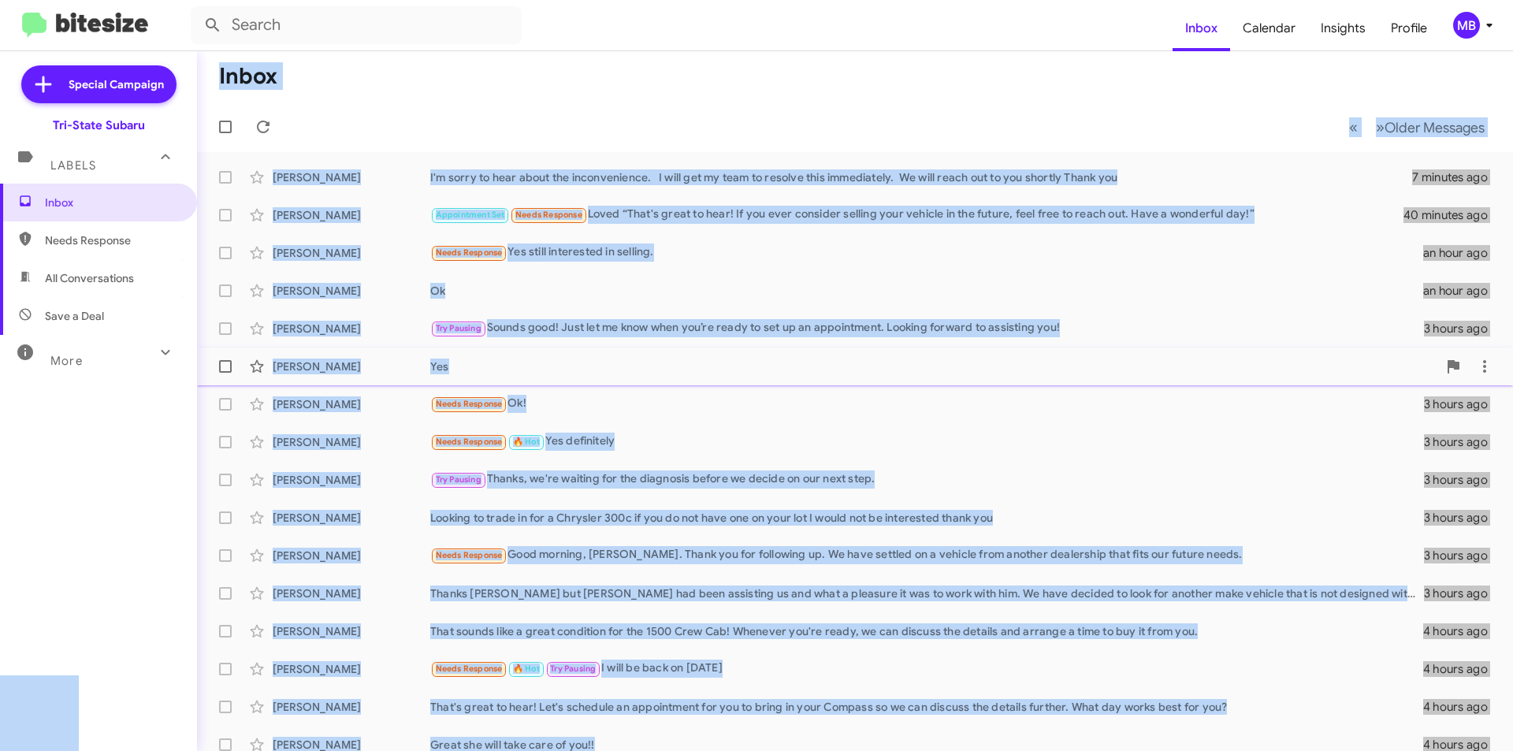
click at [693, 352] on div "[PERSON_NAME] Yes 3 hours ago" at bounding box center [855, 367] width 1291 height 32
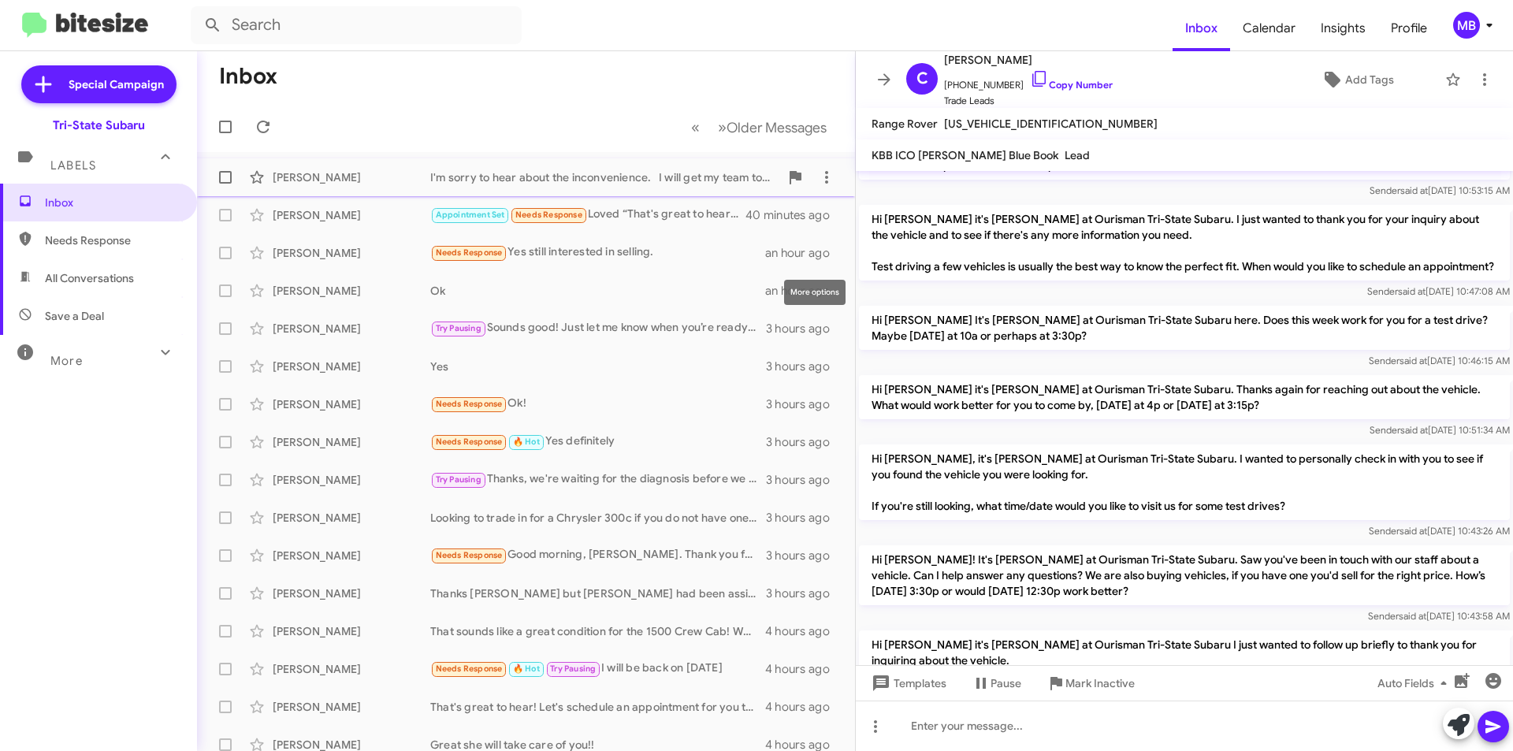
scroll to position [442, 0]
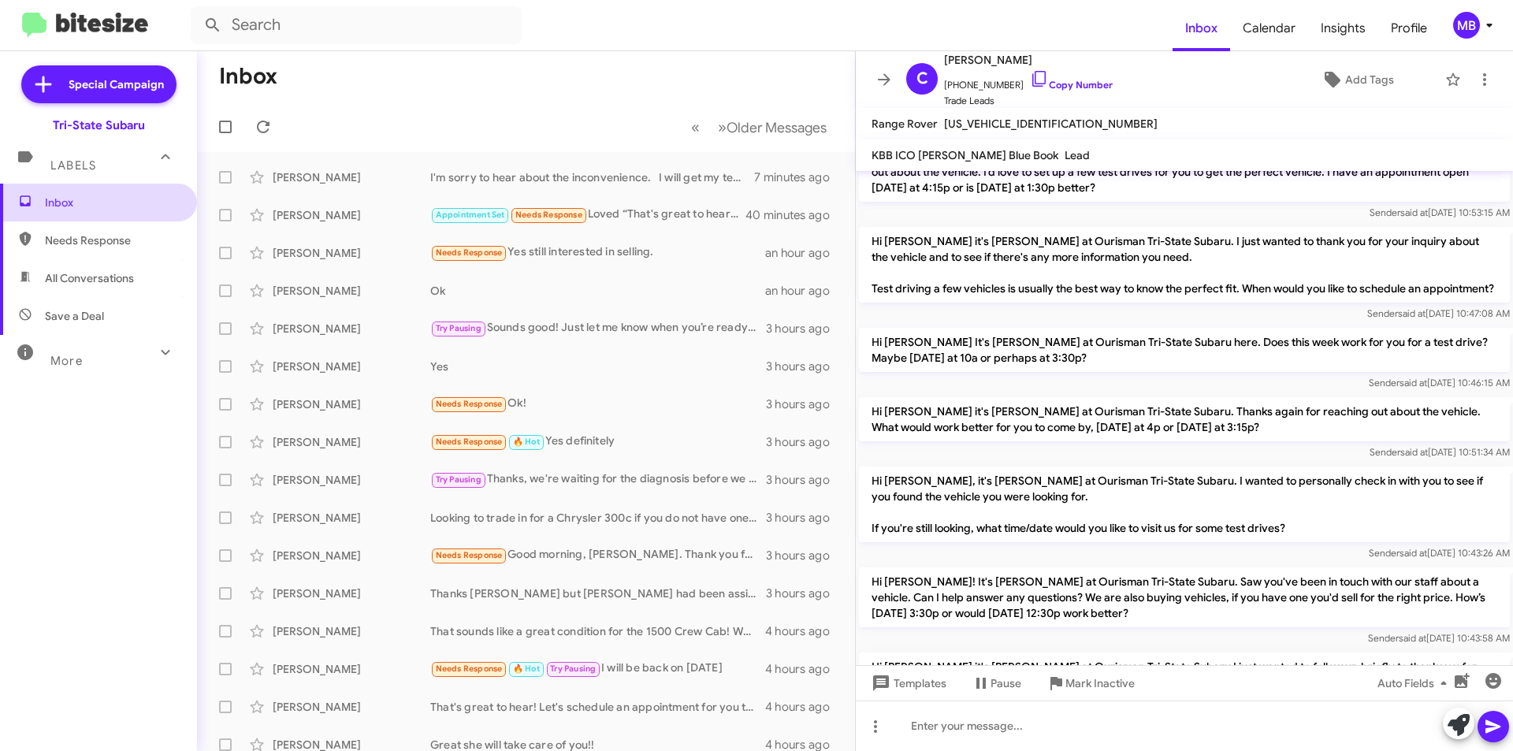
click at [110, 195] on span "Inbox" at bounding box center [112, 203] width 134 height 16
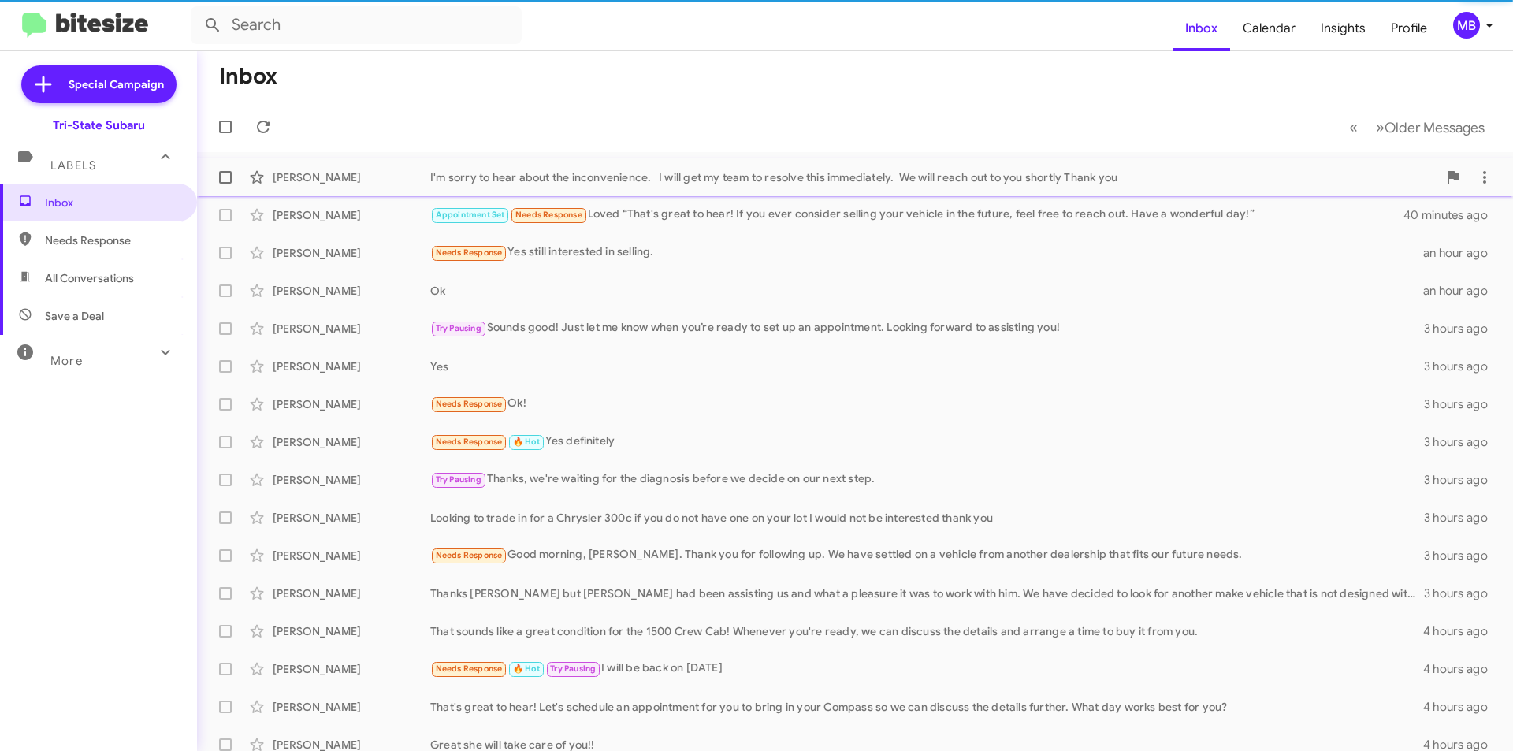
click at [508, 182] on div "I'm sorry to hear about the inconvenience. I will get my team to resolve this i…" at bounding box center [933, 177] width 1007 height 16
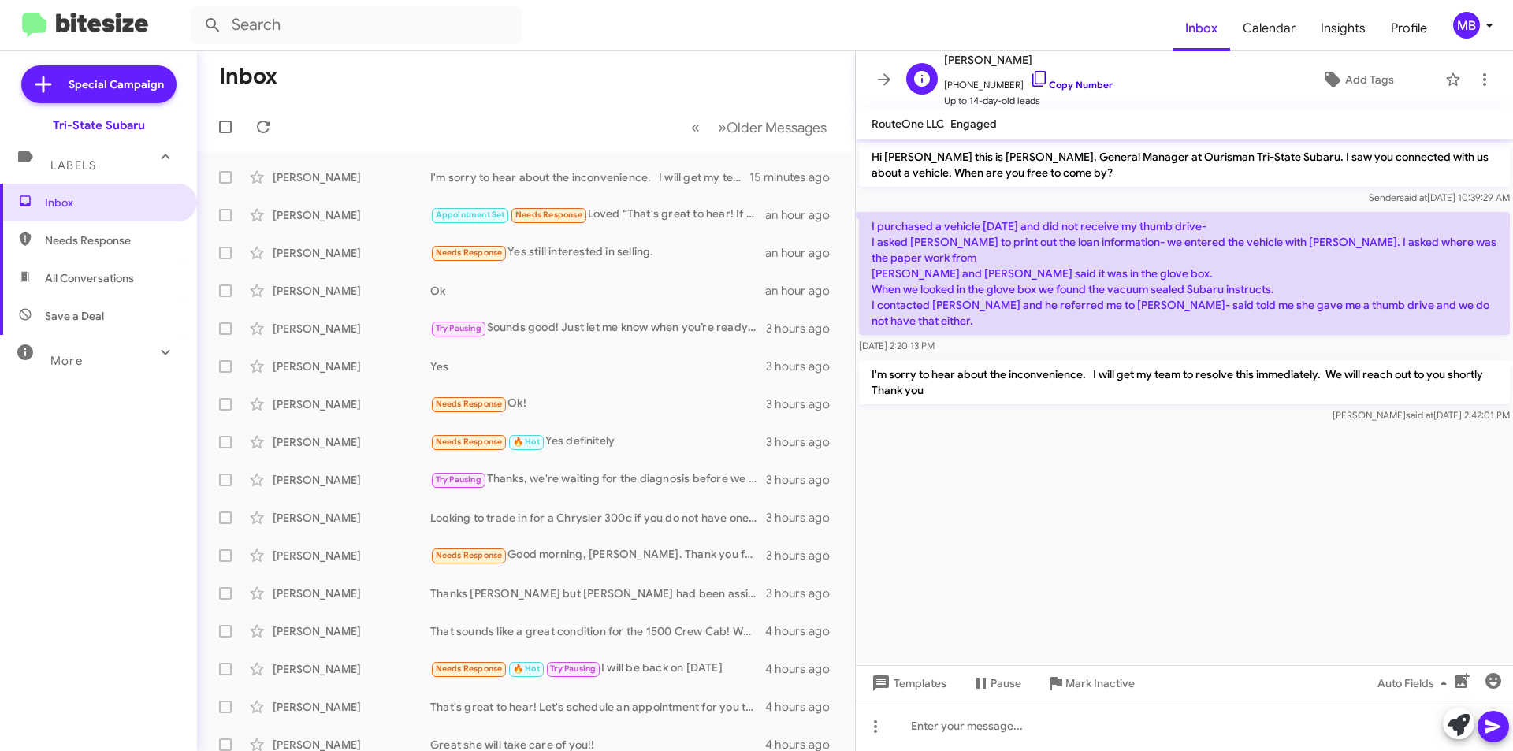
click at [1058, 82] on link "Copy Number" at bounding box center [1071, 85] width 83 height 12
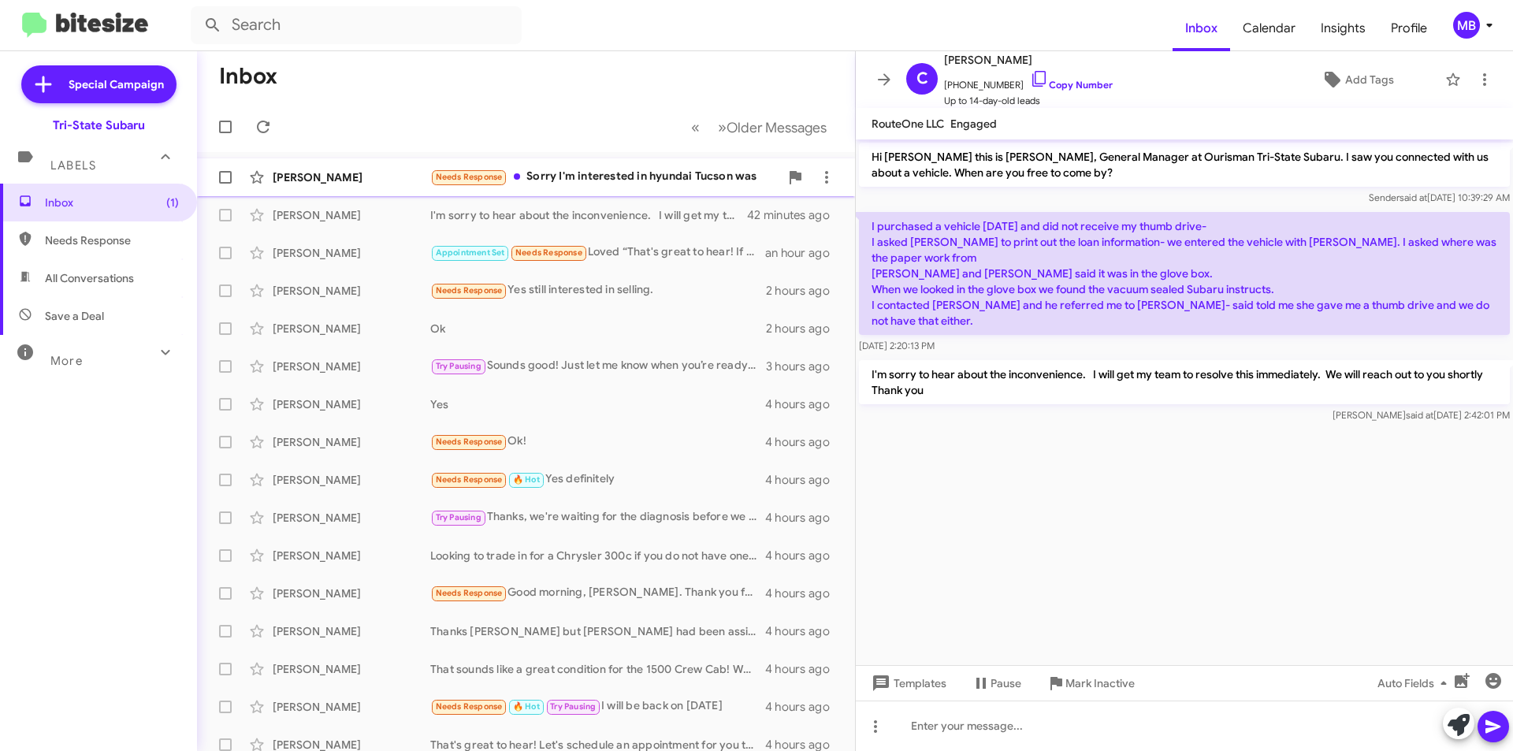
click at [329, 175] on div "Rita Lawrence" at bounding box center [352, 177] width 158 height 16
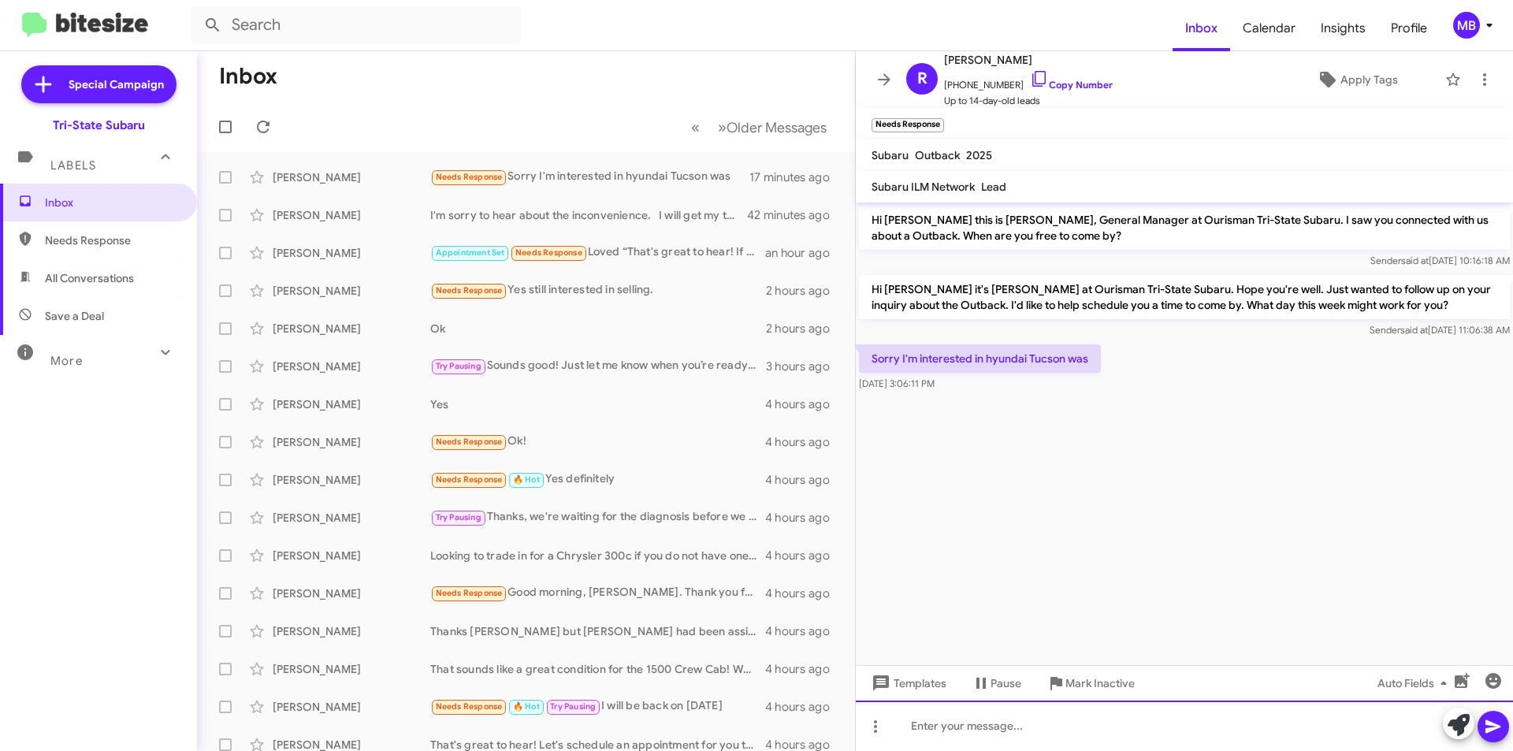
click at [1151, 719] on div at bounding box center [1184, 726] width 657 height 50
click at [1452, 730] on icon at bounding box center [1459, 725] width 22 height 22
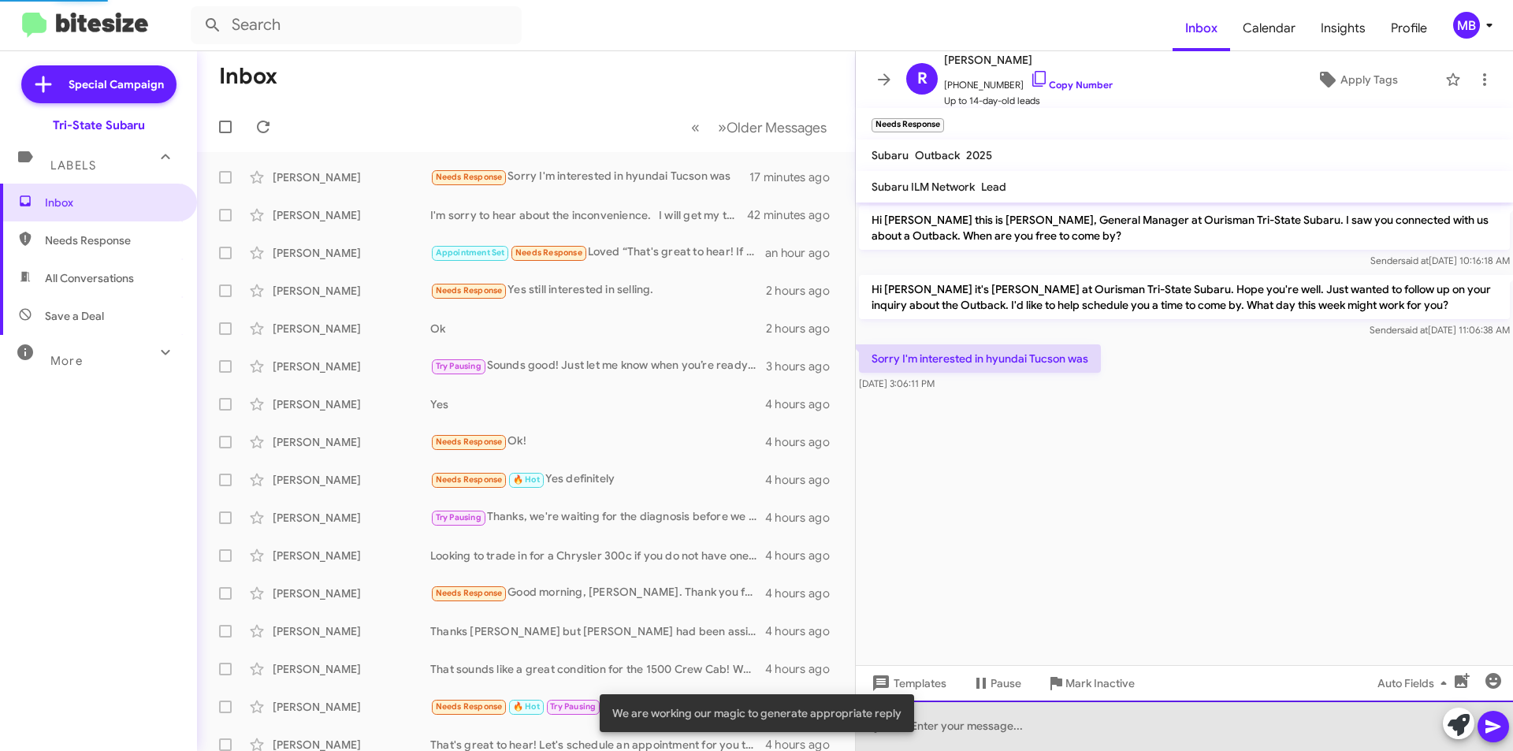
click at [1320, 725] on div at bounding box center [1184, 726] width 657 height 50
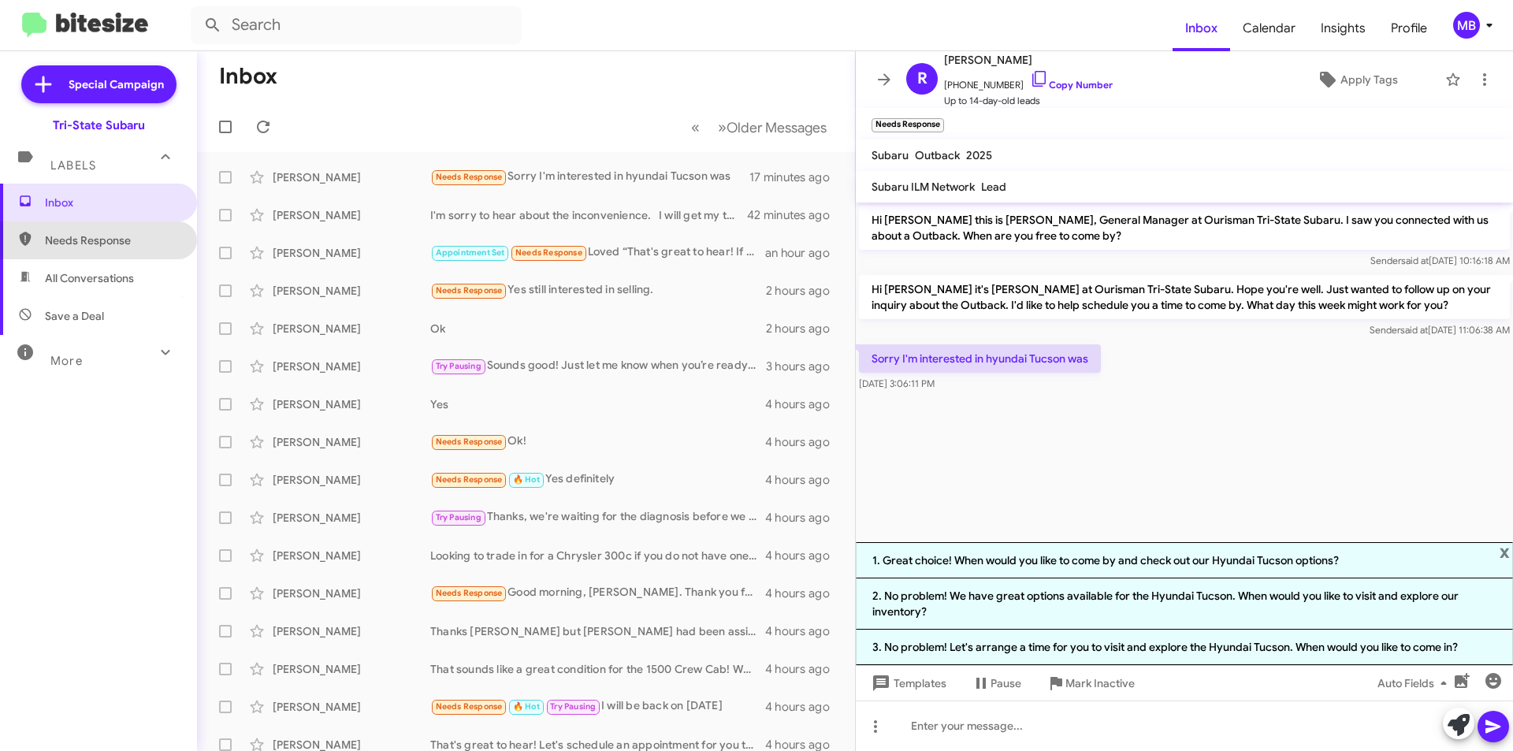
click at [148, 232] on span "Needs Response" at bounding box center [112, 240] width 134 height 16
type input "in:needs-response"
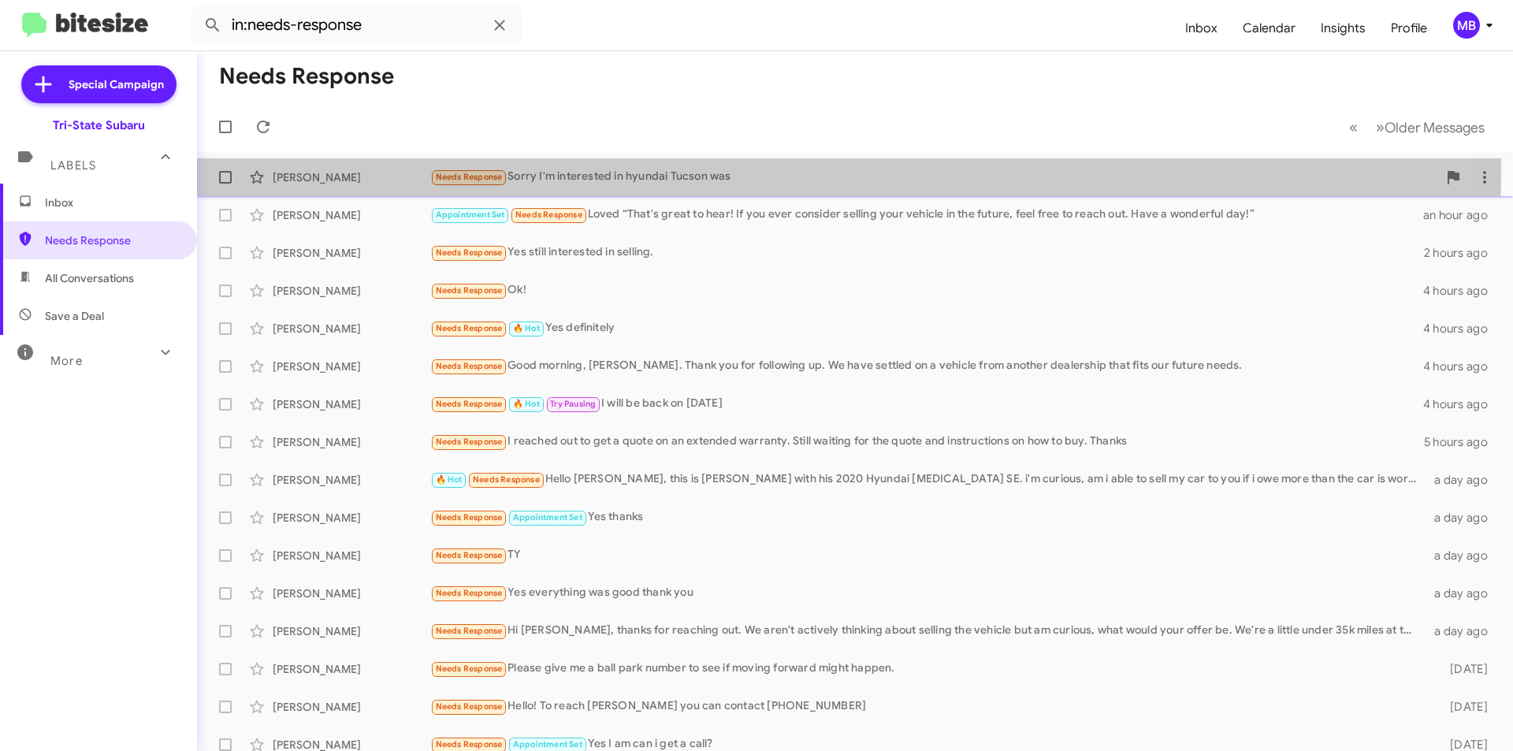
click at [585, 170] on div "Needs Response Sorry I'm interested in hyundai Tucson was" at bounding box center [933, 177] width 1007 height 18
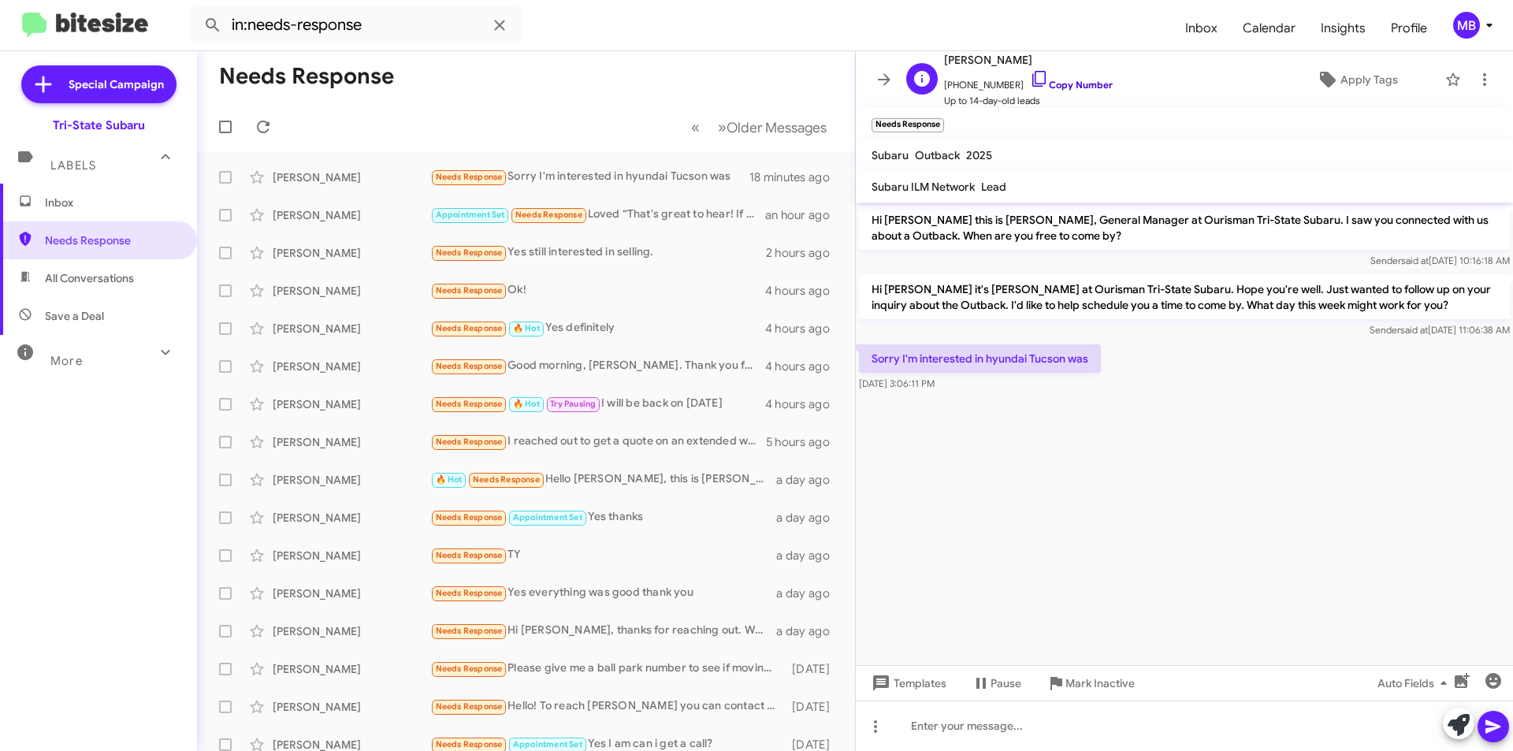
click at [1097, 85] on link "Copy Number" at bounding box center [1071, 85] width 83 height 12
drag, startPoint x: 1100, startPoint y: 359, endPoint x: 871, endPoint y: 361, distance: 229.3
click at [871, 361] on p "Sorry I'm interested in hyundai Tucson was" at bounding box center [980, 358] width 242 height 28
copy p "Sorry I'm interested in hyundai Tucson was"
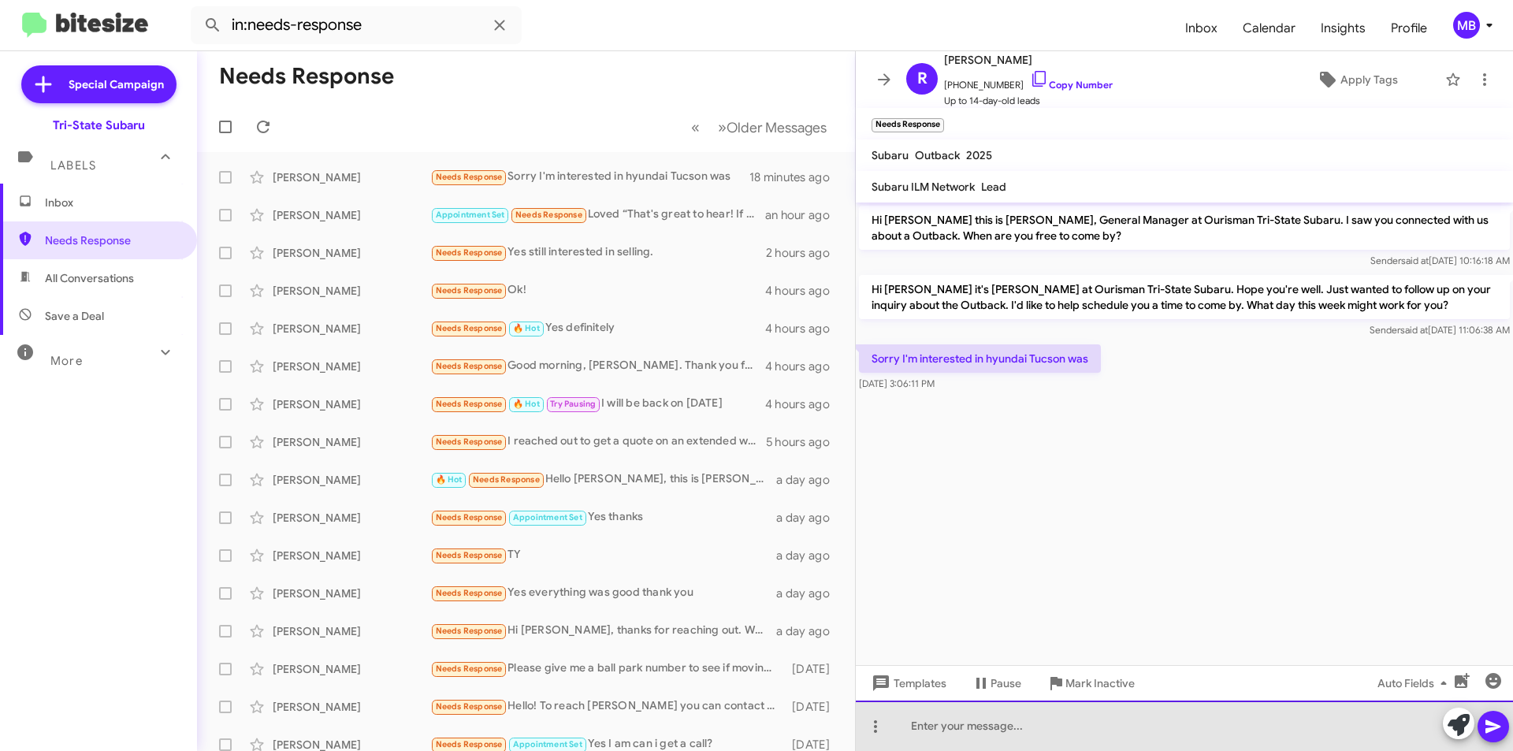
click at [934, 720] on div at bounding box center [1184, 726] width 657 height 50
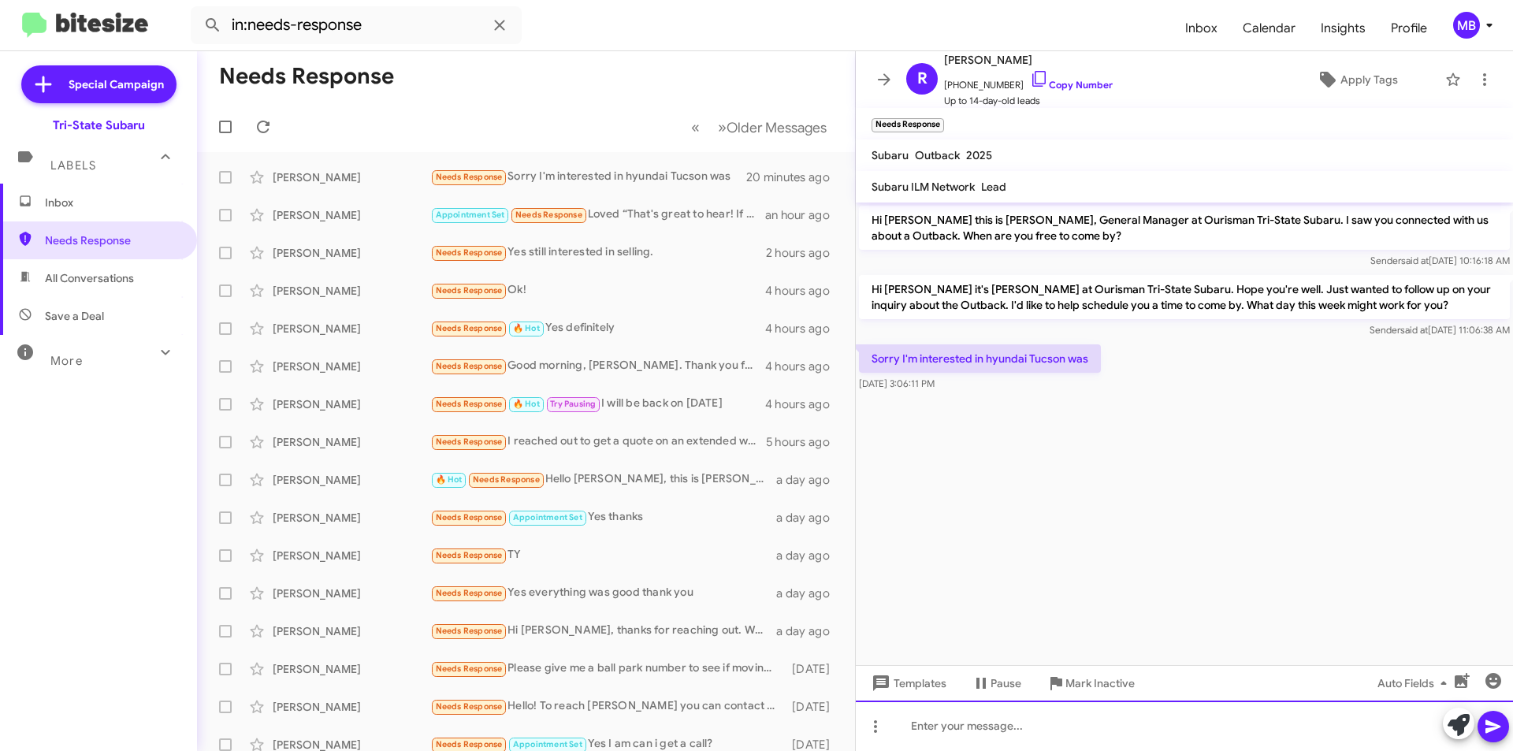
click at [1015, 720] on div at bounding box center [1184, 726] width 657 height 50
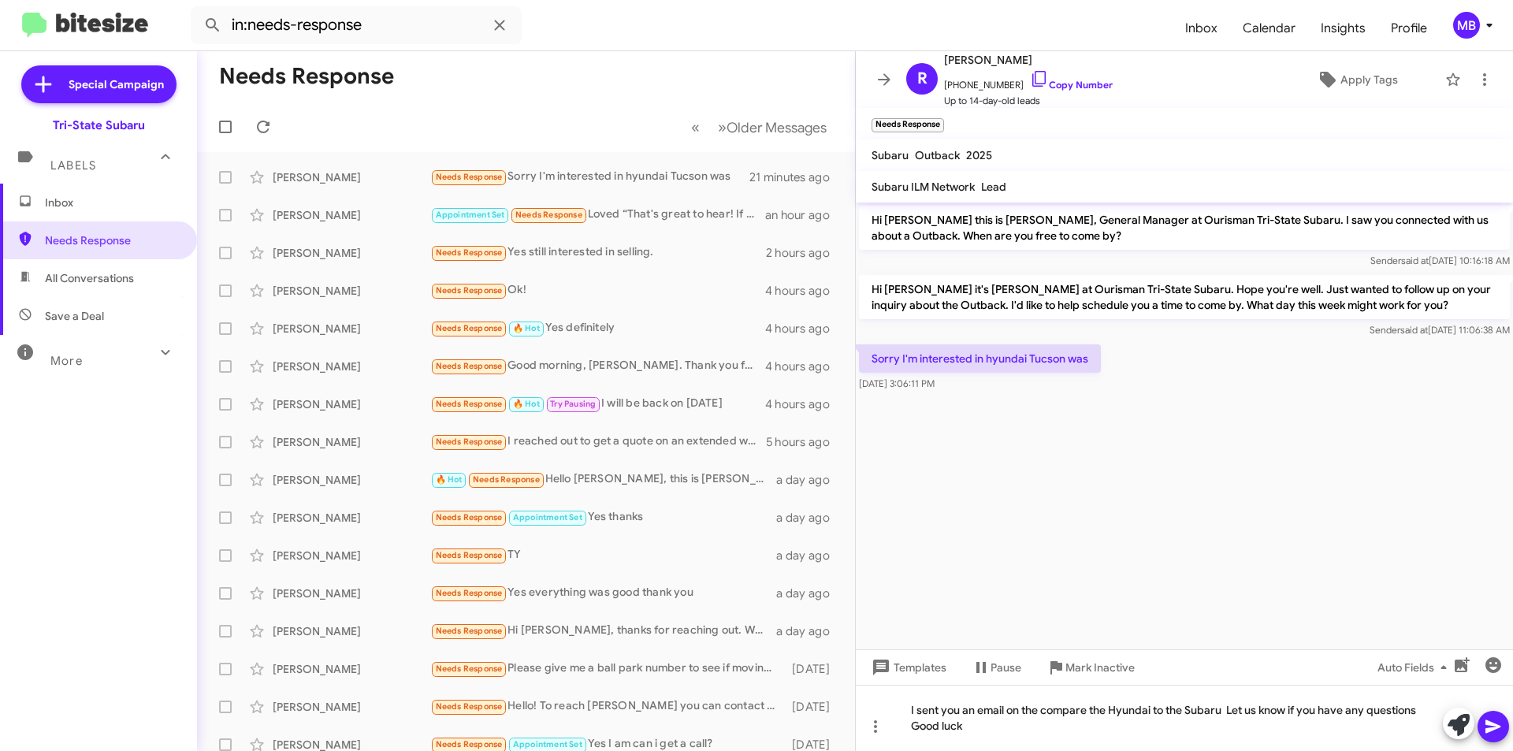
click at [1497, 728] on icon at bounding box center [1493, 726] width 19 height 19
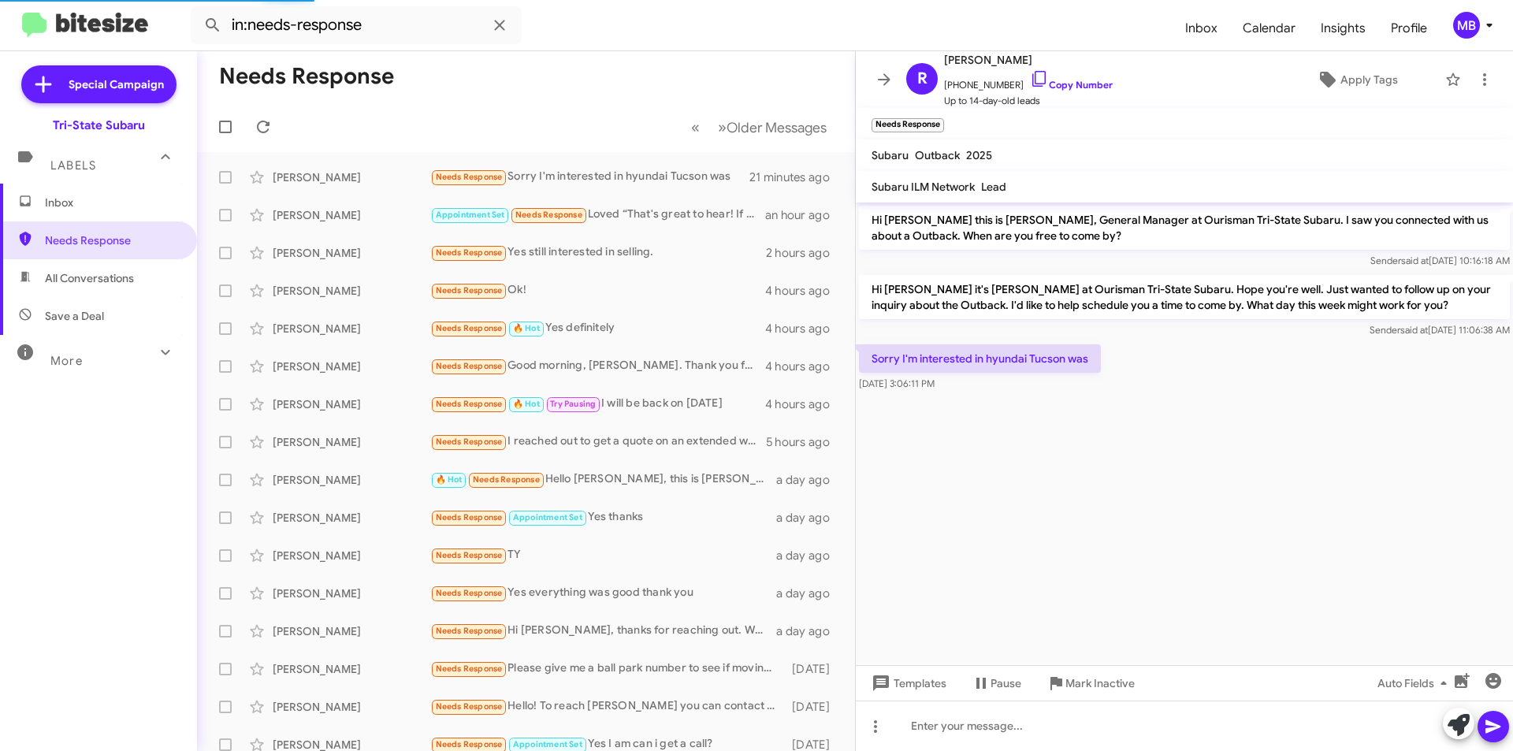
click at [89, 202] on span "Inbox" at bounding box center [112, 203] width 134 height 16
